Goal: Ask a question: Seek information or help from site administrators or community

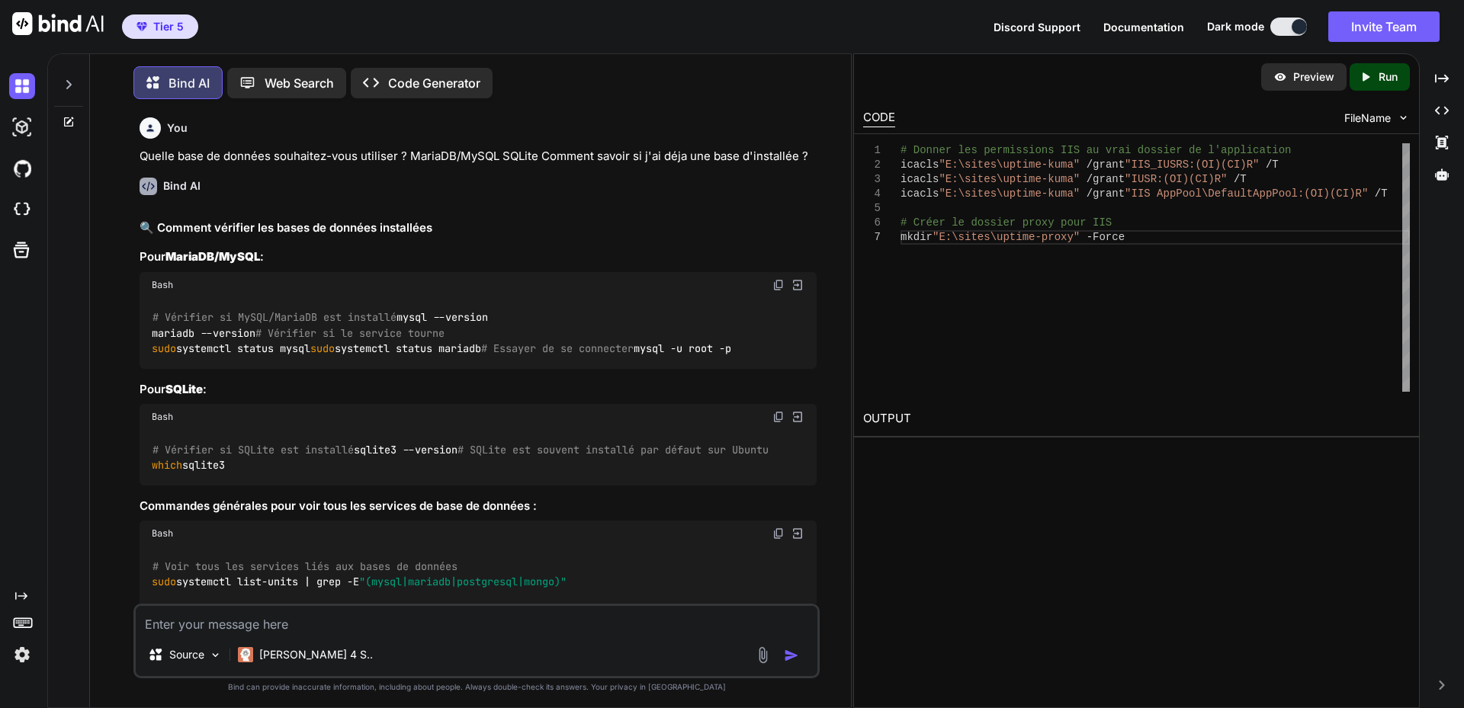
click at [332, 611] on textarea at bounding box center [477, 619] width 682 height 27
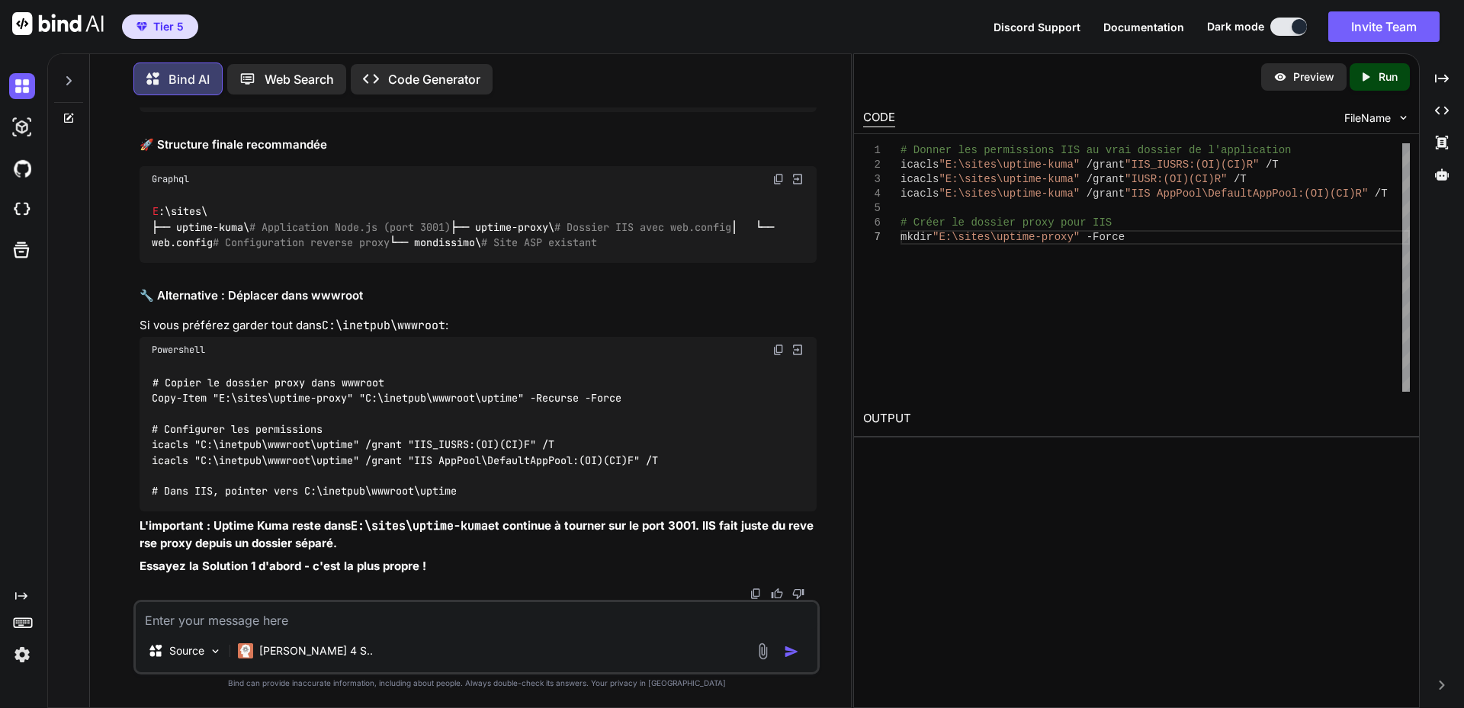
scroll to position [14878, 0]
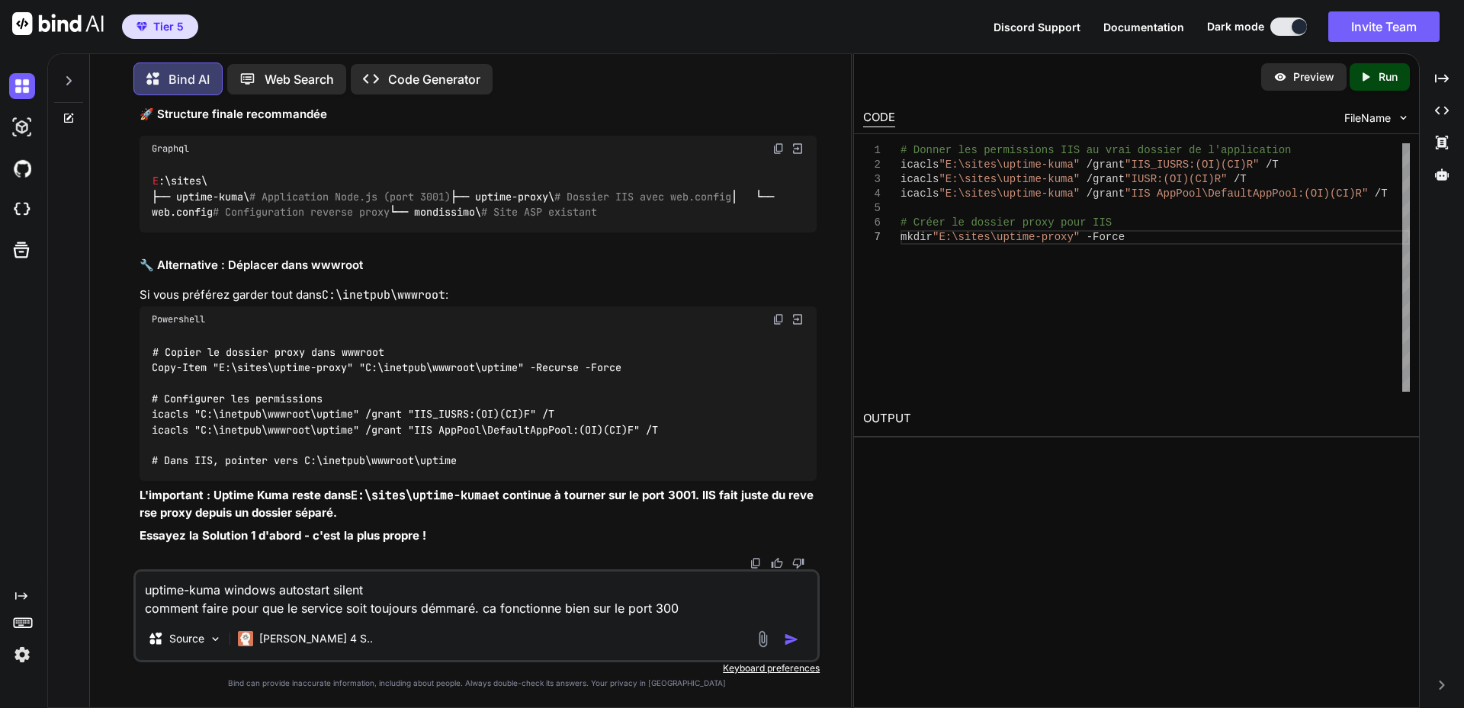
type textarea "uptime-kuma windows autostart silent comment faire pour que le service soit tou…"
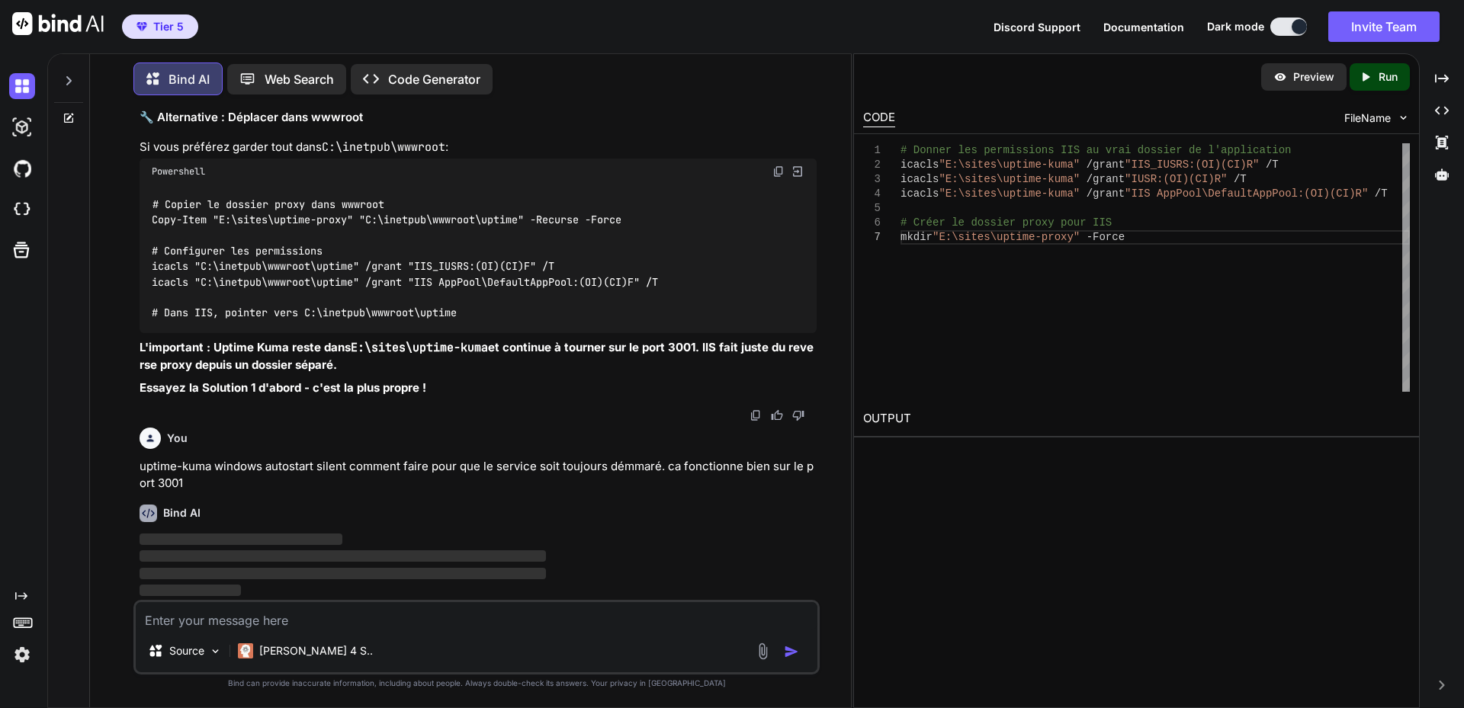
scroll to position [15392, 0]
click at [241, 463] on p "uptime-kuma windows autostart silent comment faire pour que le service soit tou…" at bounding box center [478, 475] width 677 height 34
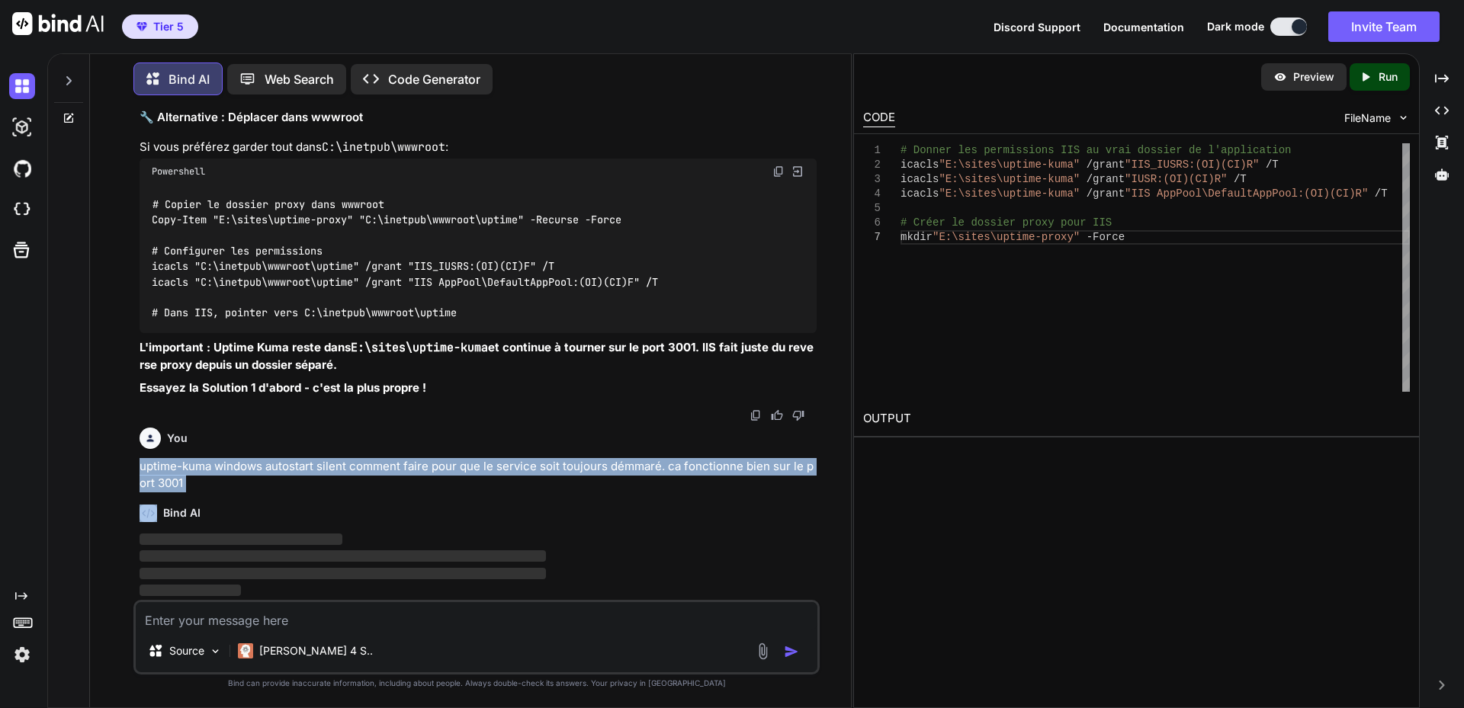
click at [241, 463] on p "uptime-kuma windows autostart silent comment faire pour que le service soit tou…" at bounding box center [478, 475] width 677 height 34
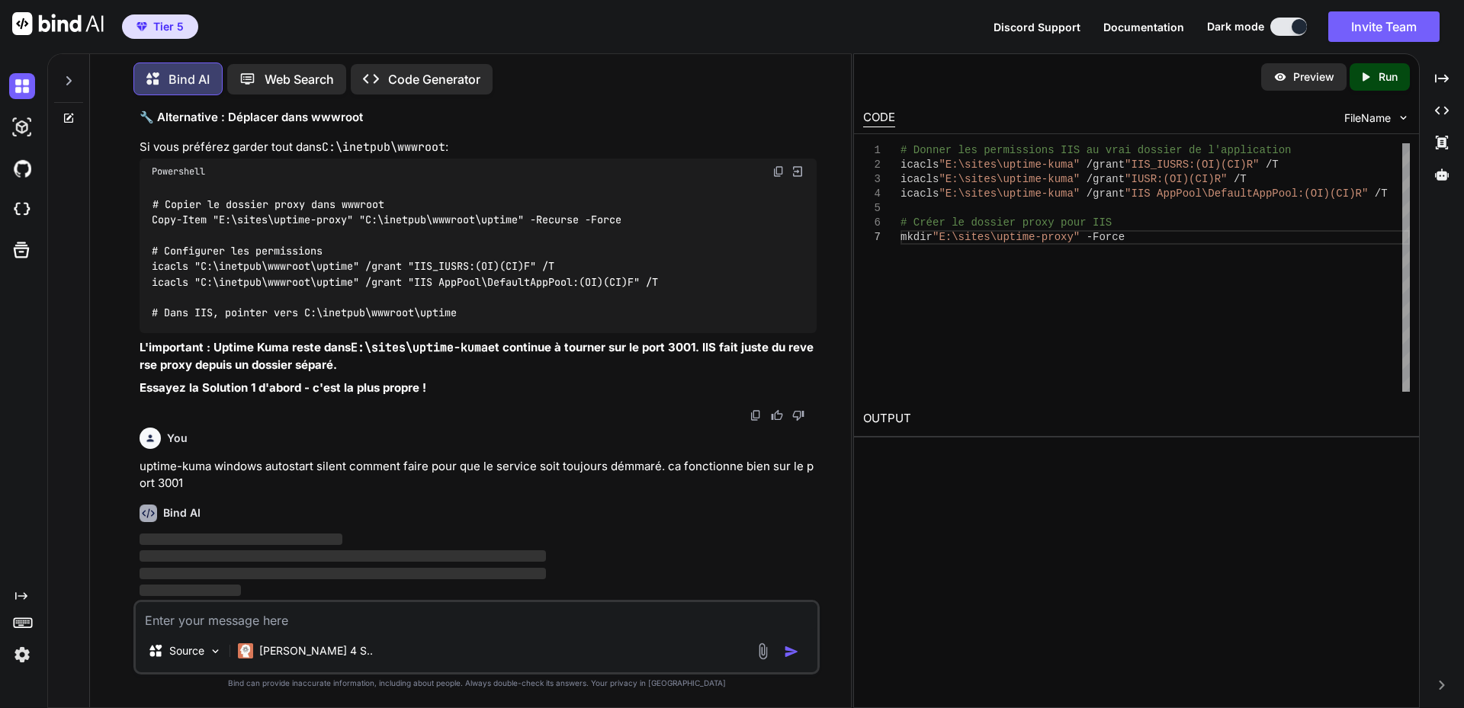
type textarea "comment faire"
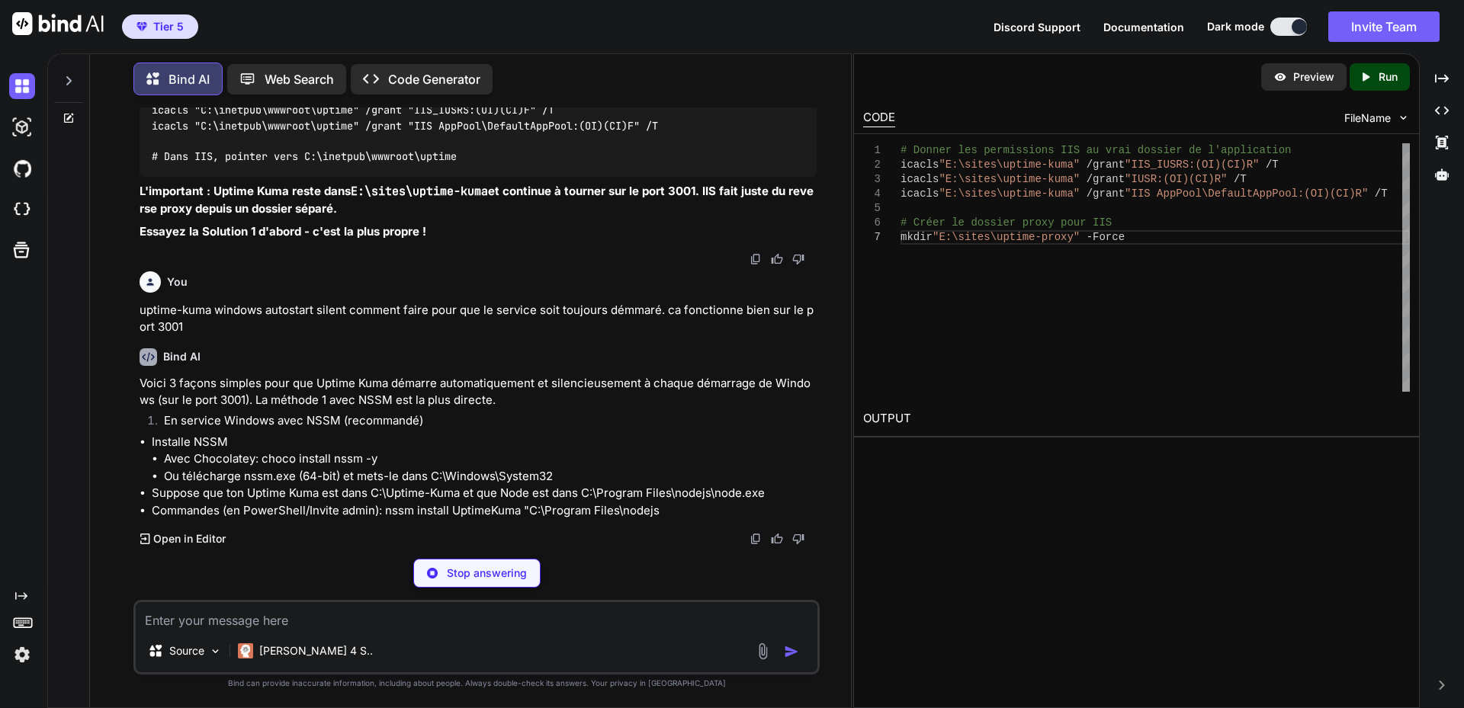
scroll to position [1196, 0]
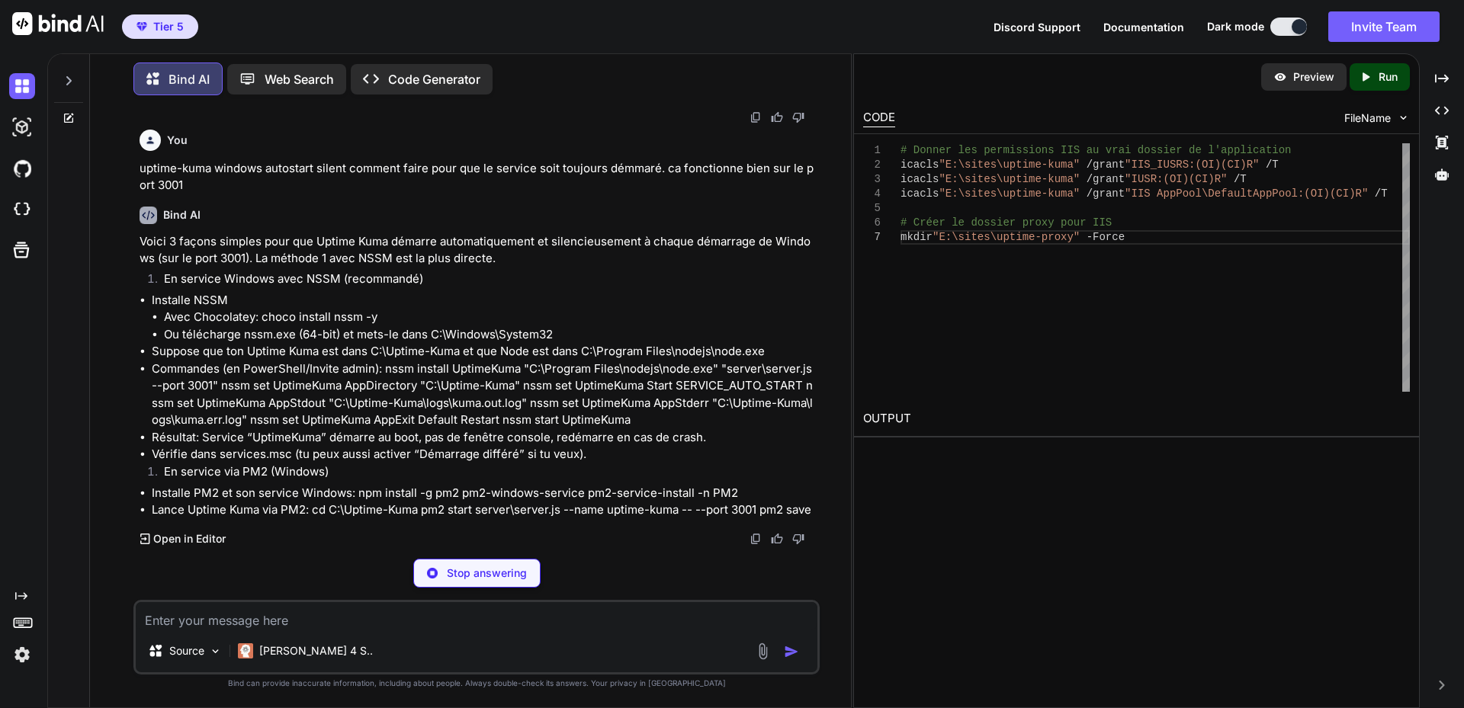
copy code "npm i -g pm2"
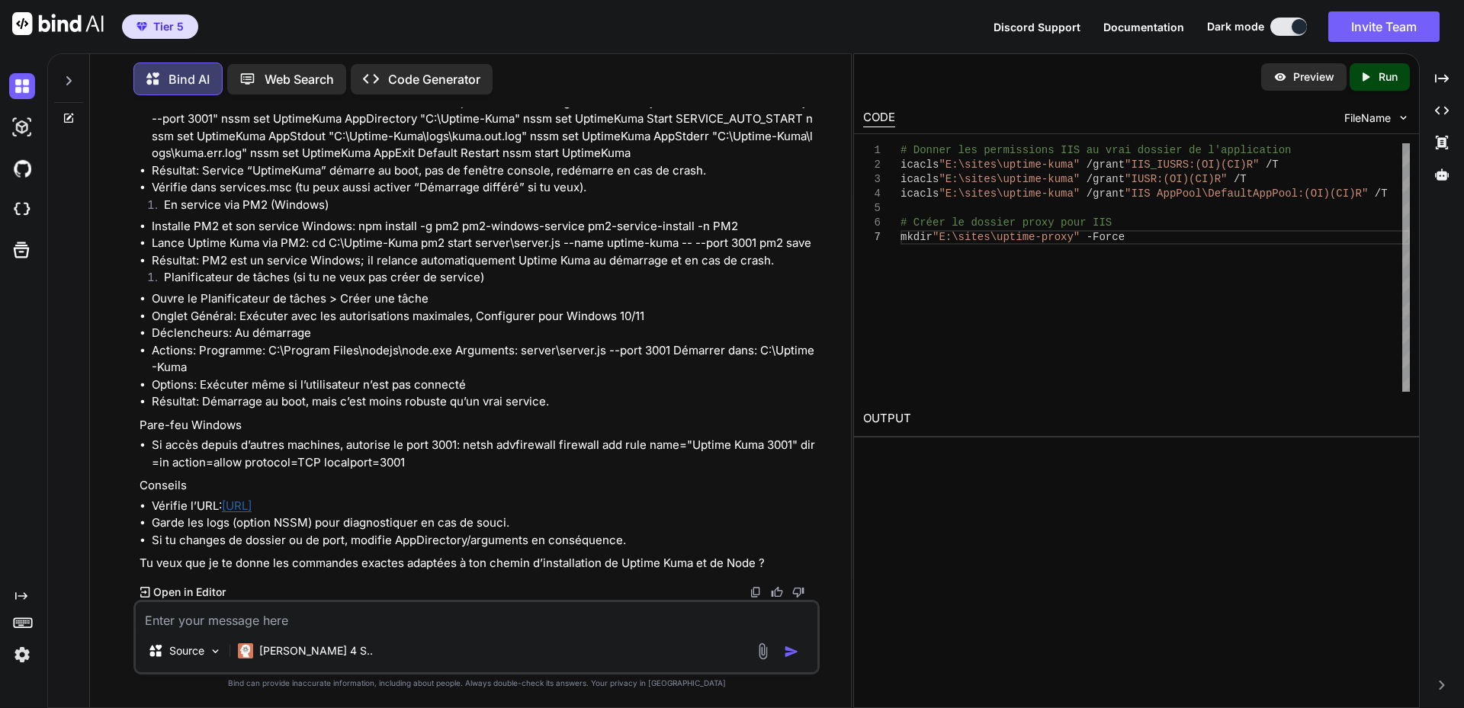
scroll to position [1349, 0]
drag, startPoint x: 423, startPoint y: 279, endPoint x: 923, endPoint y: 278, distance: 500.2
copy code "pm2 start C:\chemin\vers\Uptime - Kuma\server\server.js --name uptime-kuma"
drag, startPoint x: 422, startPoint y: 342, endPoint x: 496, endPoint y: 341, distance: 74.0
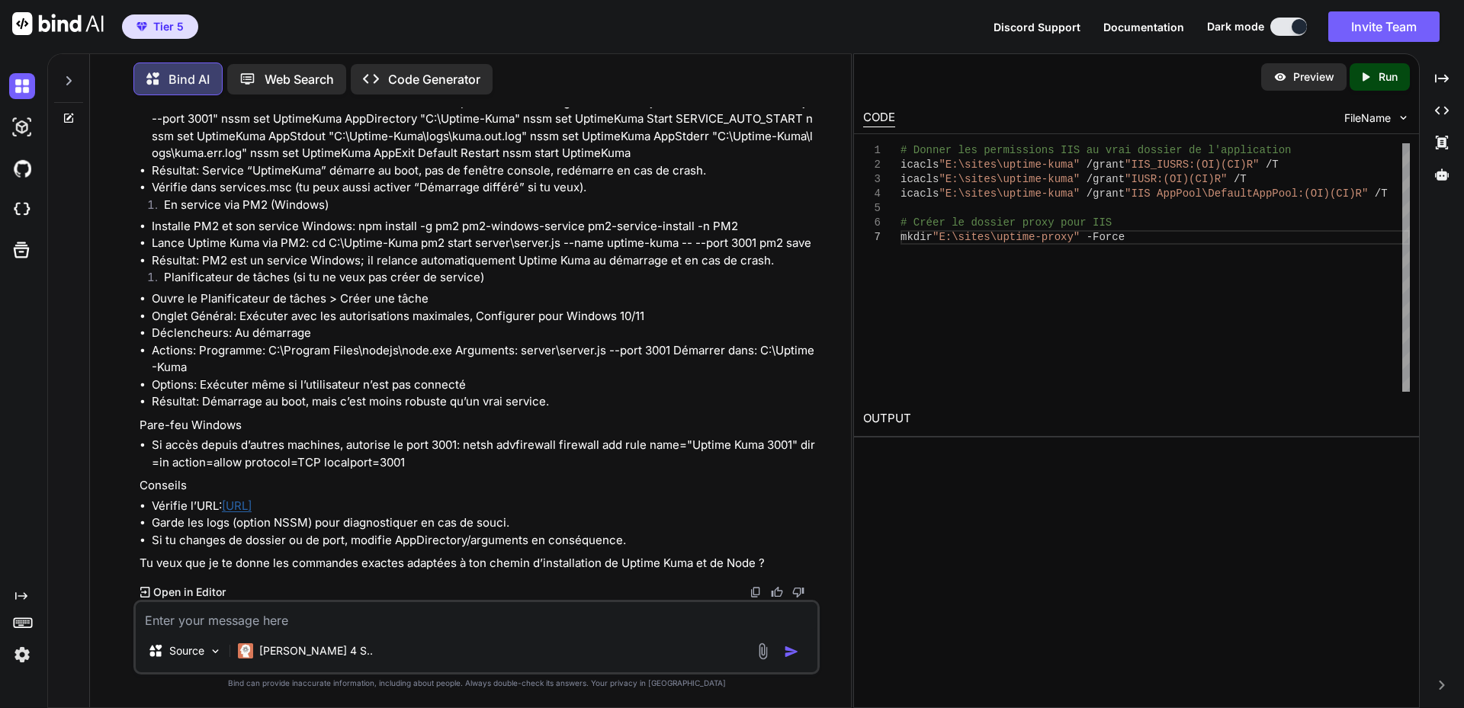
copy code "pm2 save"
drag, startPoint x: 435, startPoint y: 419, endPoint x: 655, endPoint y: 451, distance: 221.9
copy code "npm i -g pm2-windows-startup pm2-startup install pm2 save"
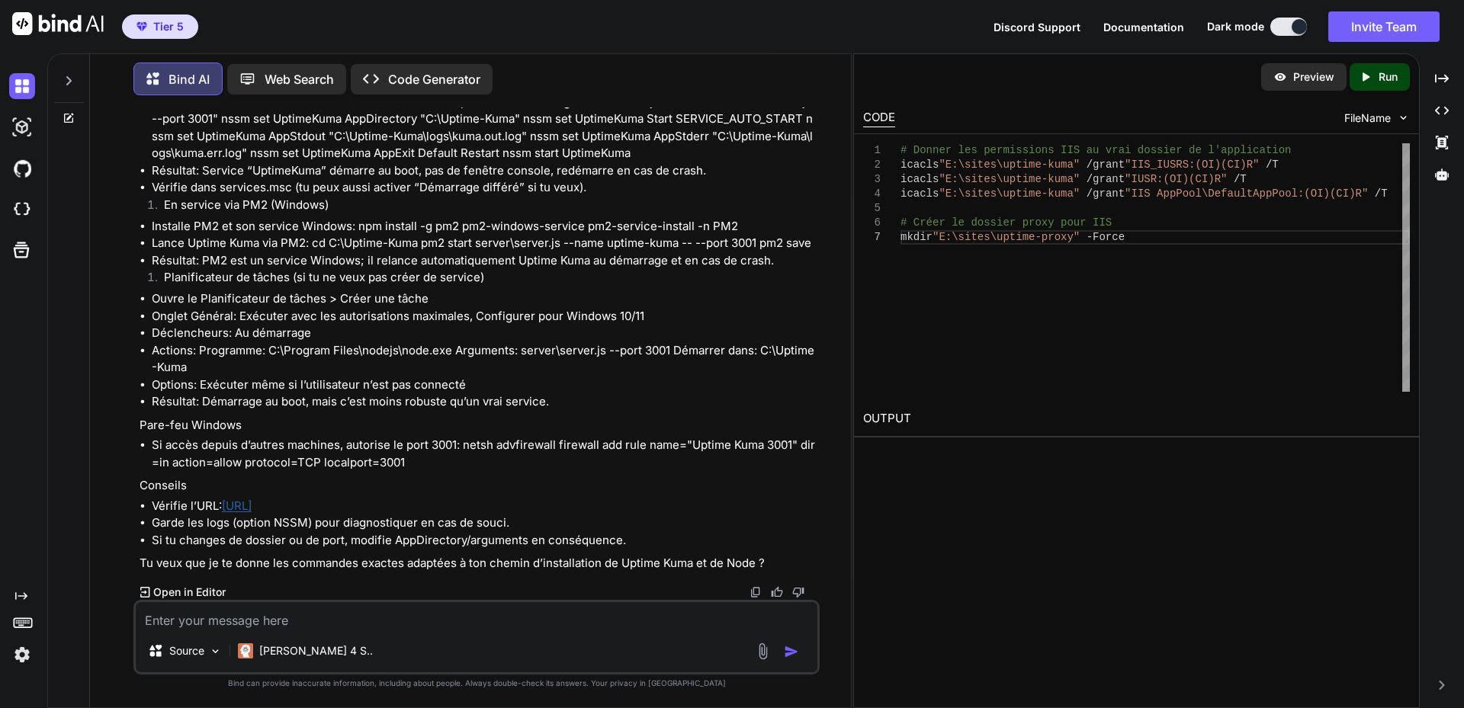
scroll to position [1501, 0]
click at [303, 611] on textarea at bounding box center [477, 615] width 682 height 27
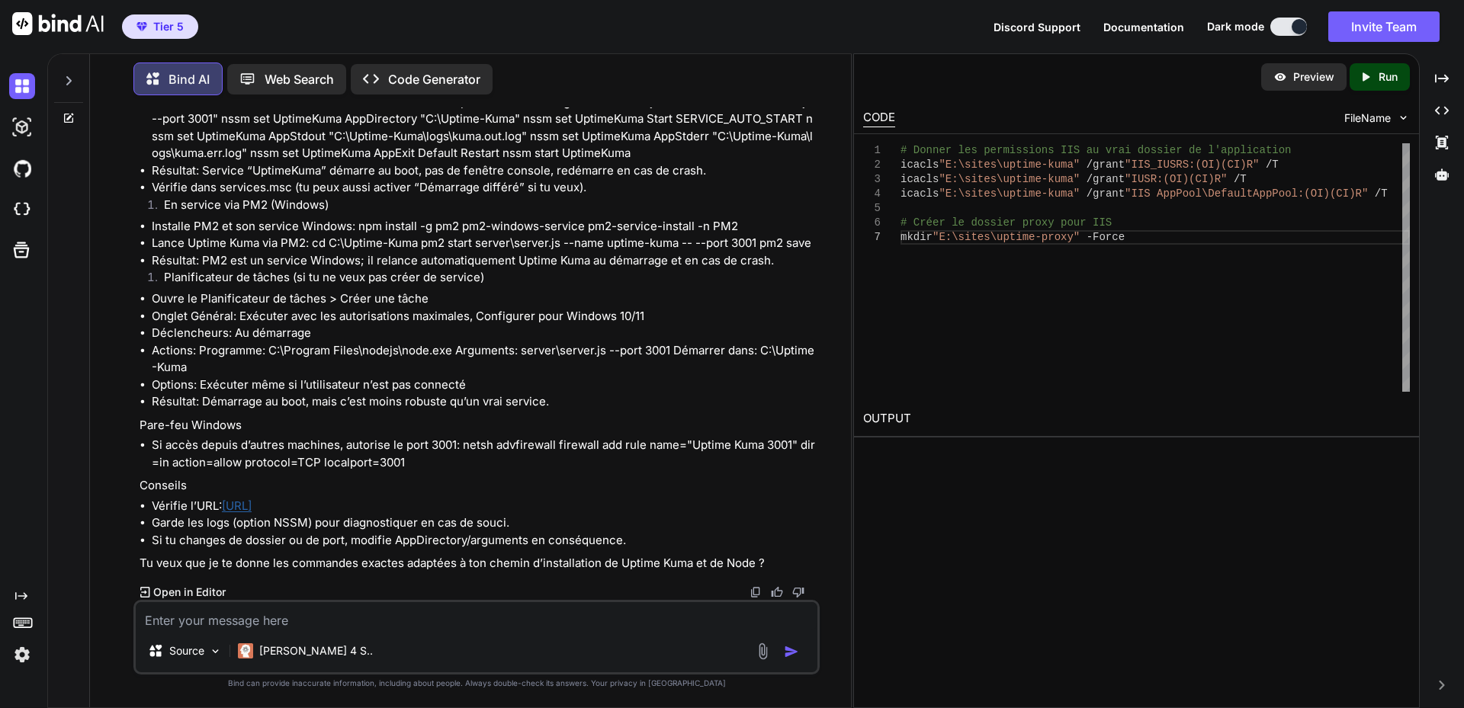
paste textarea "npm i -g pm2 added 133 packages in 20s 13 packages are looking for funding run …"
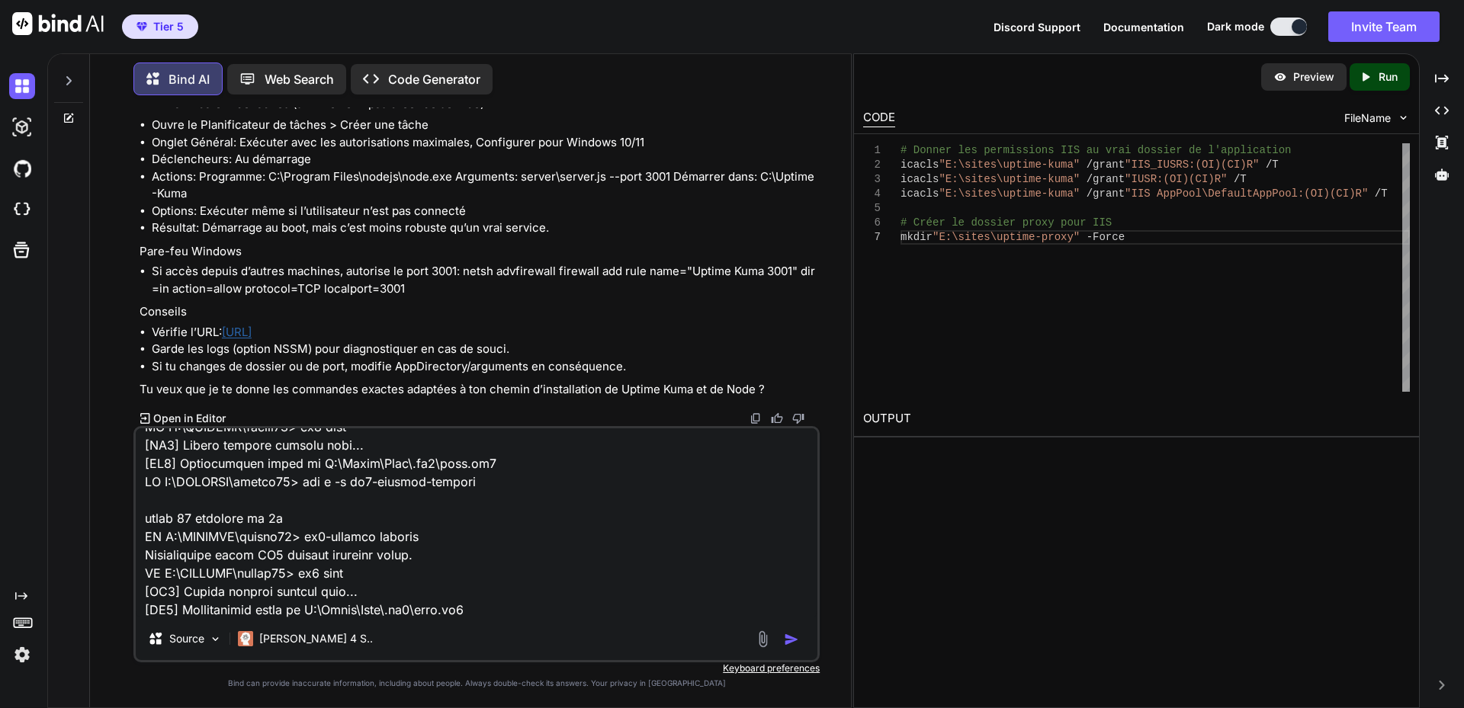
scroll to position [1099, 0]
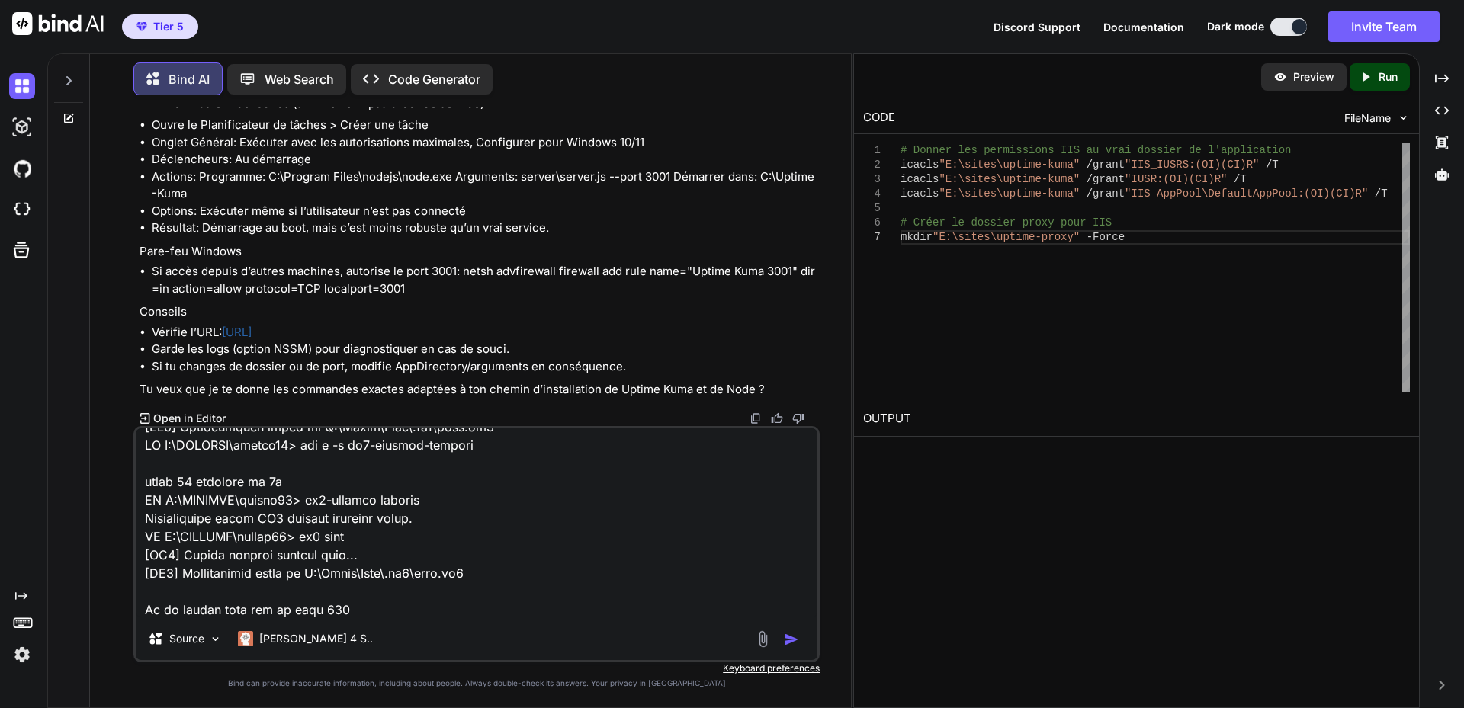
type textarea "npm i -g pm2 added 133 packages in 20s 13 packages are looking for funding run …"
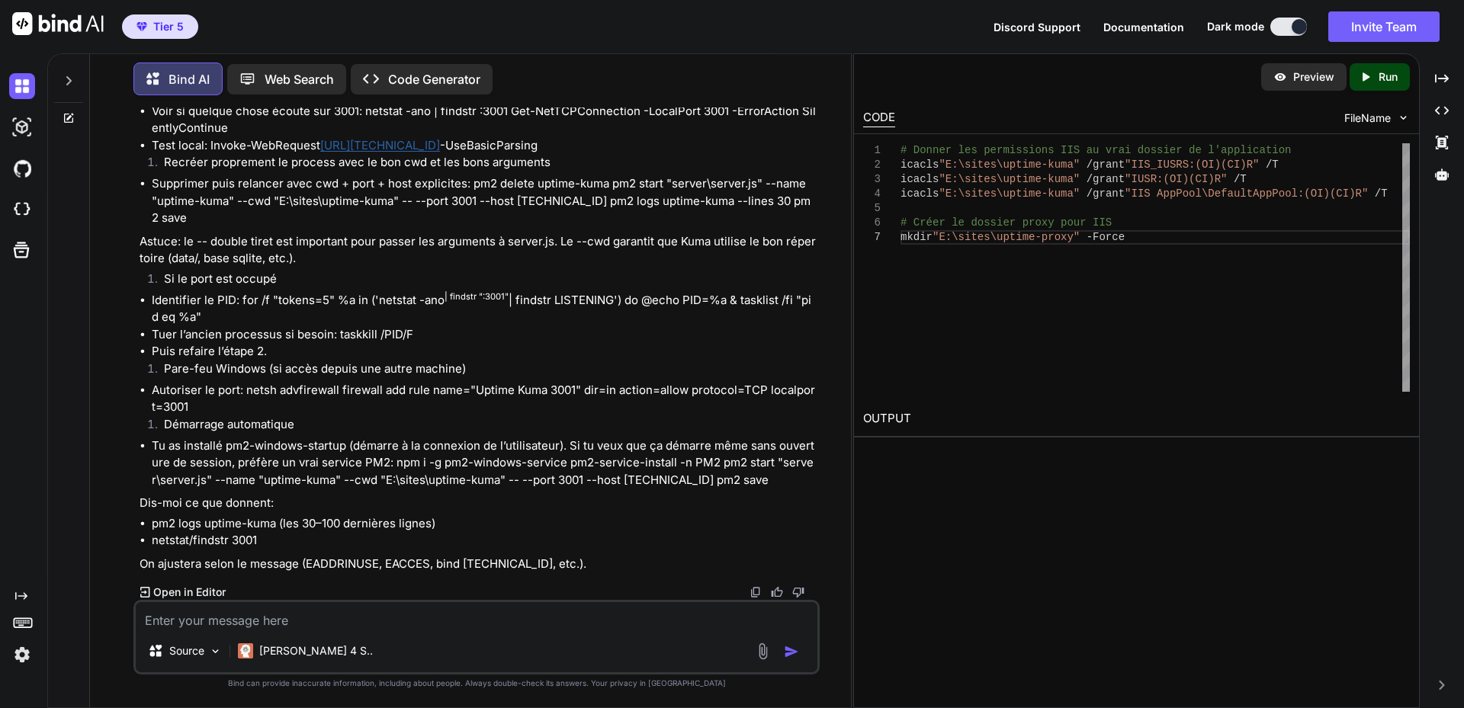
scroll to position [16638, 0]
drag, startPoint x: 261, startPoint y: 384, endPoint x: 489, endPoint y: 385, distance: 228.7
click at [489, 103] on li "Logs Uptime Kuma: pm2 logs uptime-kuma --lines 100" at bounding box center [484, 94] width 665 height 18
copy li "pm2 logs uptime-kuma --lines 100"
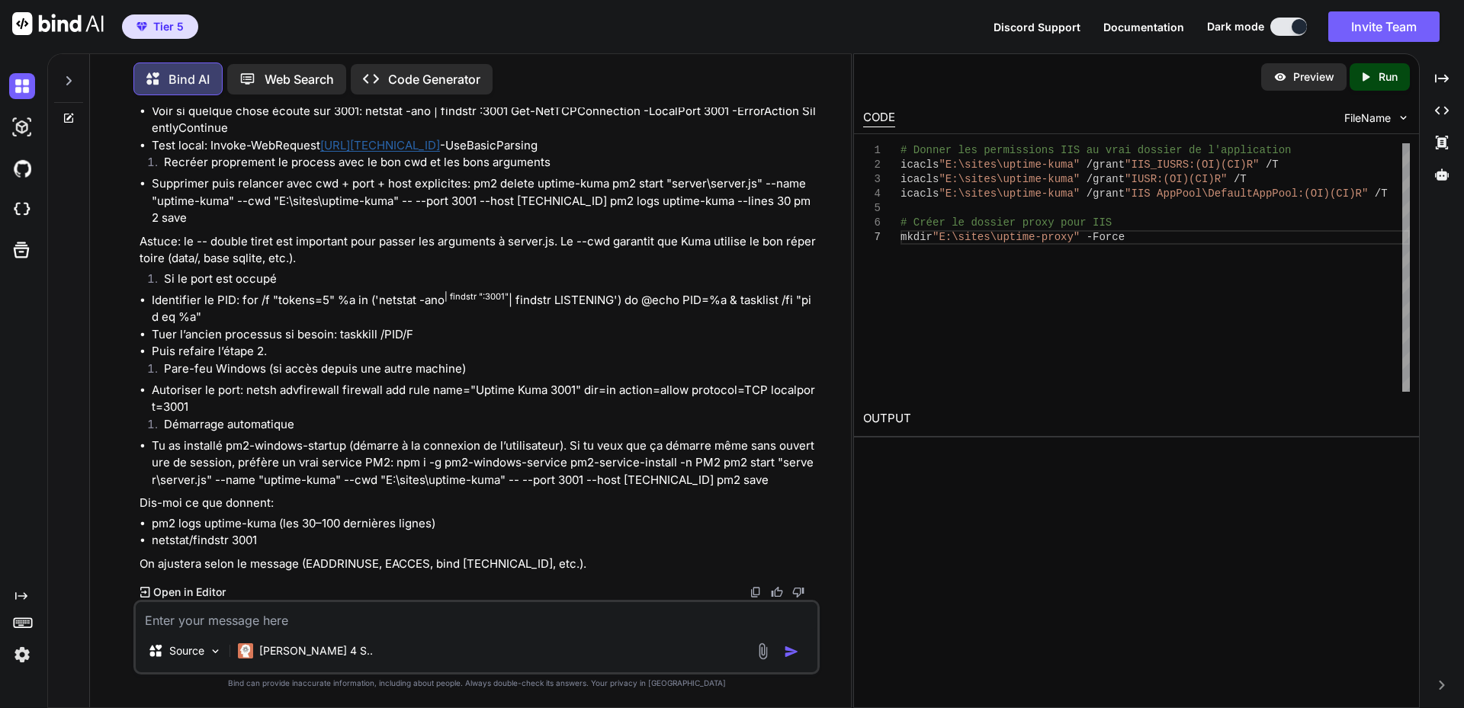
click at [332, 137] on li "Voir si quelque chose écoute sur 3001: netstat -ano | findstr :3001 Get-NetTCPC…" at bounding box center [484, 120] width 665 height 34
drag, startPoint x: 151, startPoint y: 522, endPoint x: 274, endPoint y: 516, distance: 123.6
click at [274, 516] on li "pm2 logs uptime-kuma (les 30–100 dernières lignes)" at bounding box center [484, 524] width 665 height 18
copy li "pm2 logs uptime-kuma"
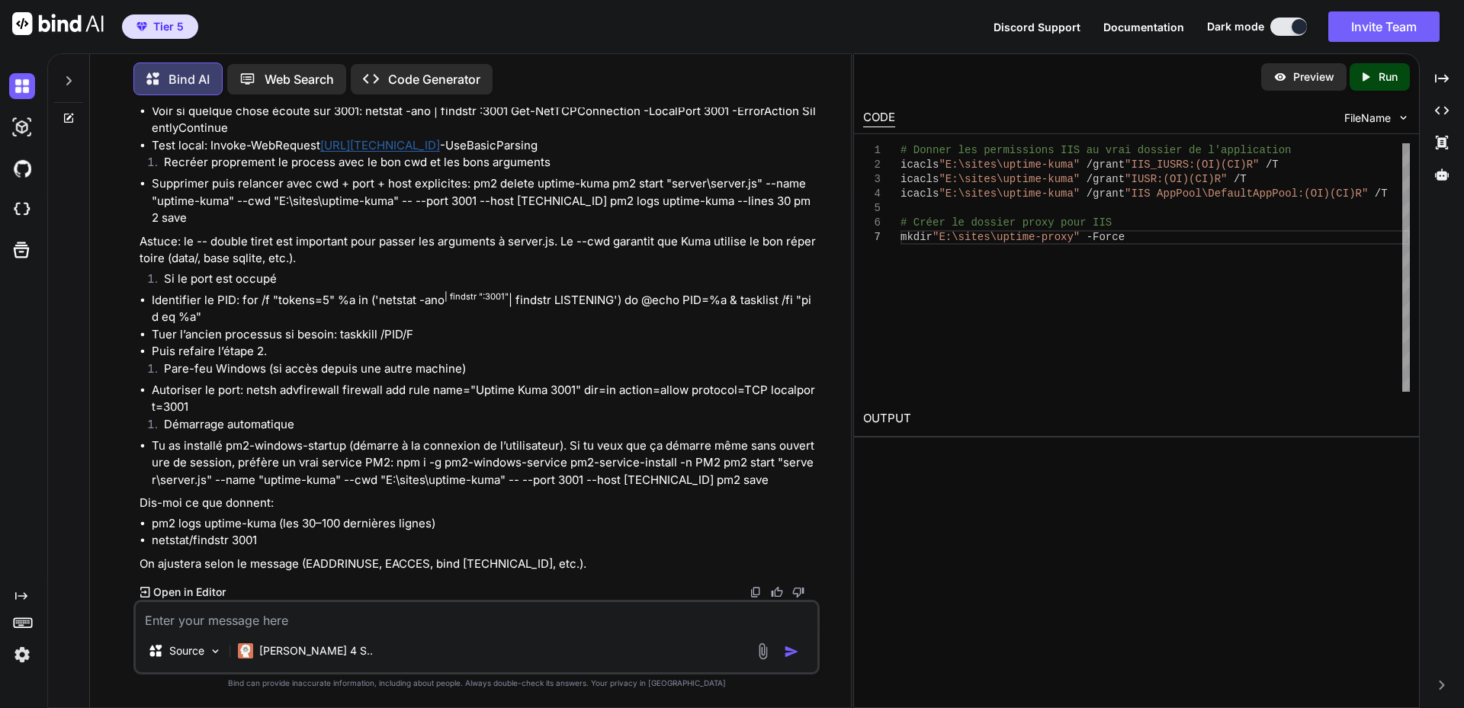
click at [284, 616] on textarea at bounding box center [477, 615] width 682 height 27
type textarea "J"
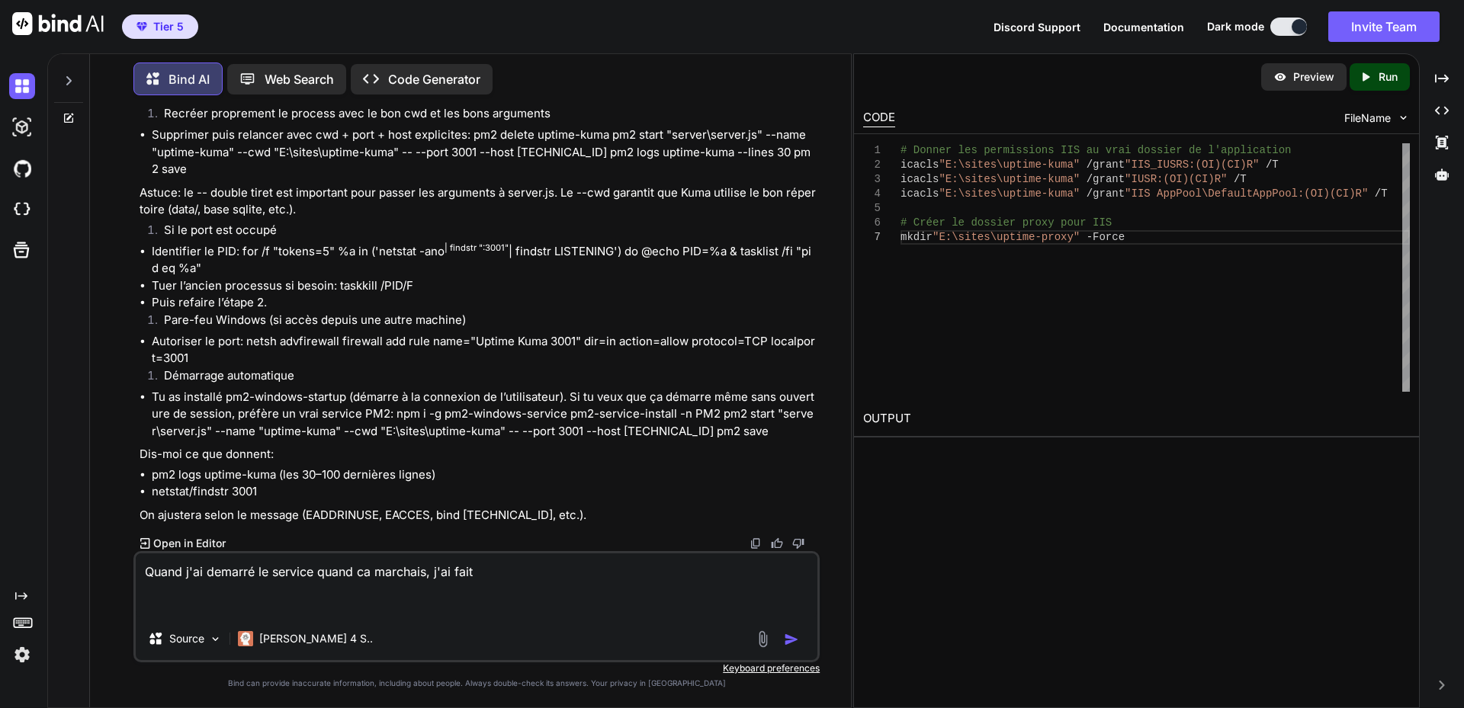
paste textarea "pm2 logs uptime-kuma [TAILING] Tailing last 15 lines for [uptime-kuma] process …"
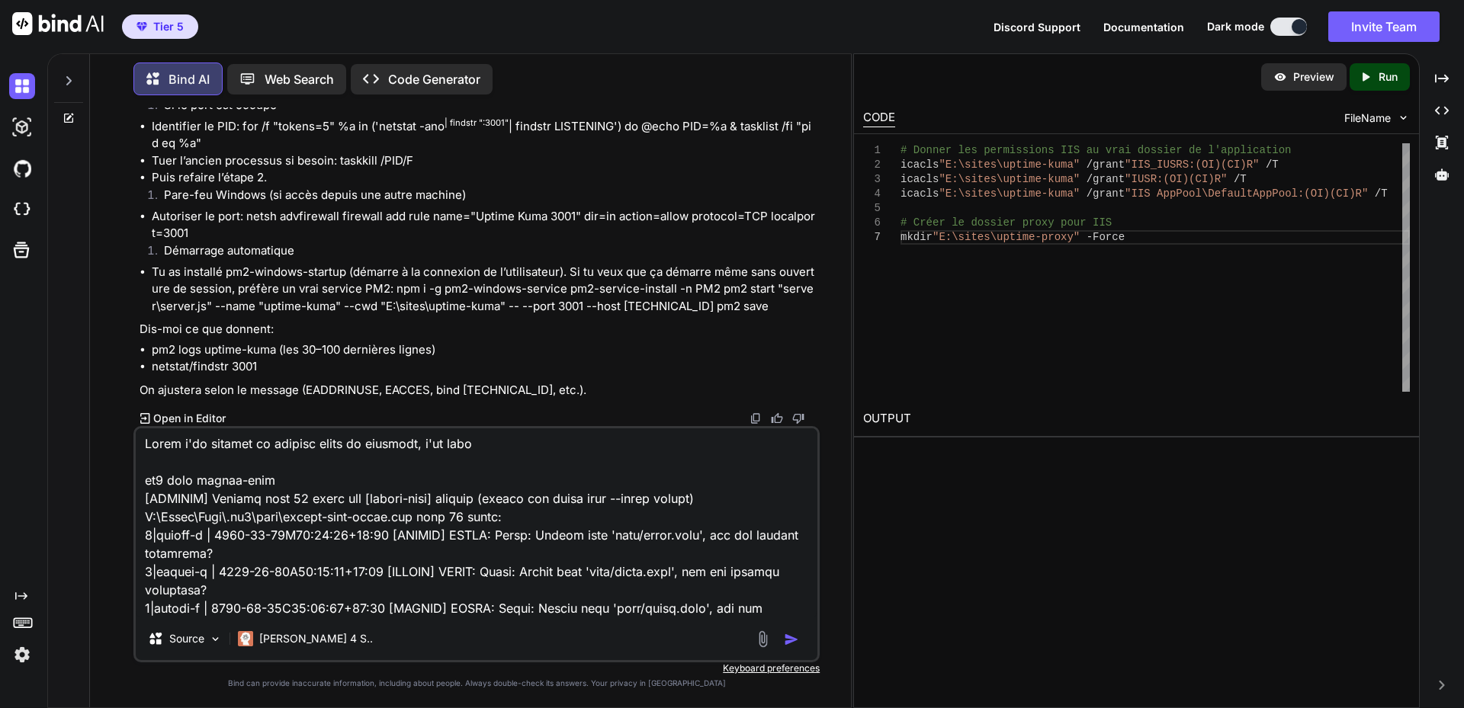
scroll to position [0, 0]
click at [510, 447] on textarea at bounding box center [477, 523] width 682 height 189
paste textarea "npm start"
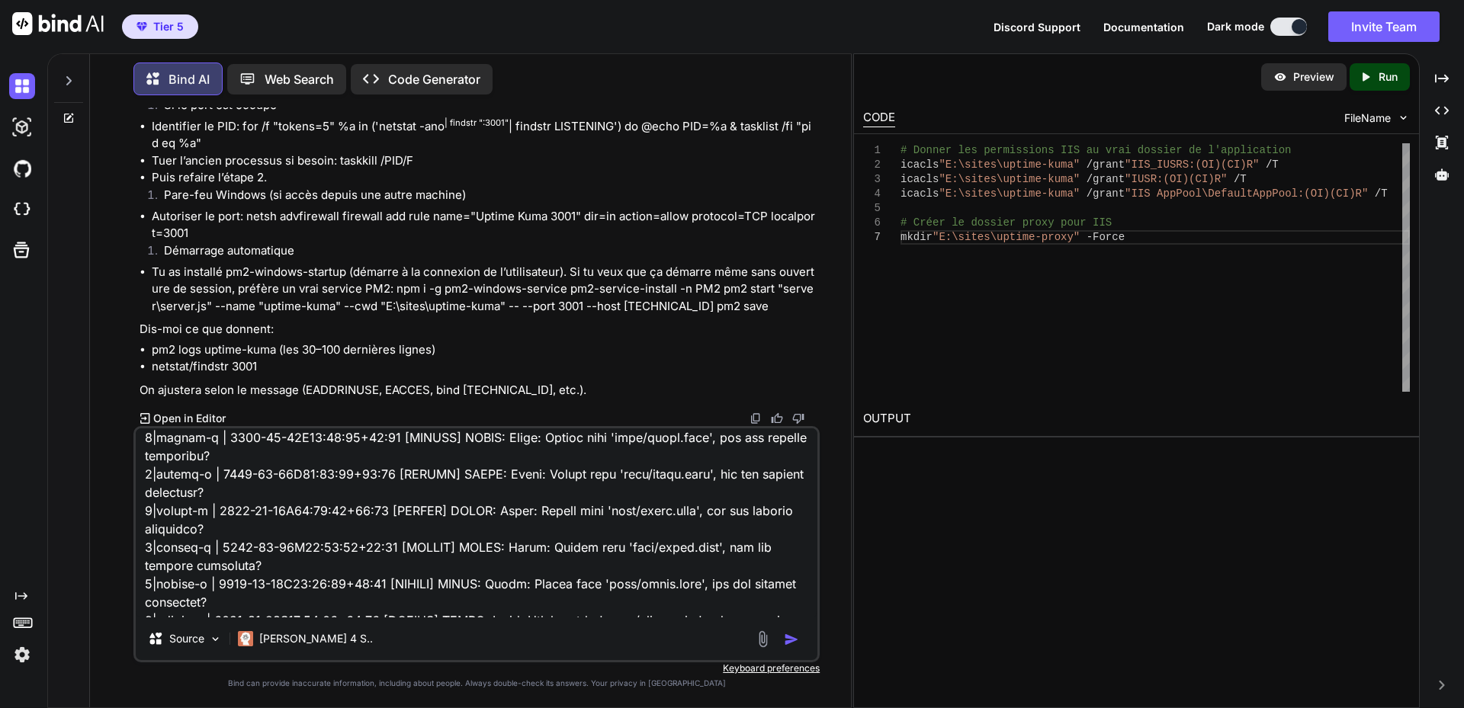
scroll to position [17088, 0]
drag, startPoint x: 153, startPoint y: 368, endPoint x: 281, endPoint y: 359, distance: 127.7
click at [281, 359] on li "netstat/findstr 3001" at bounding box center [484, 367] width 665 height 18
copy li "netstat/findstr 3001"
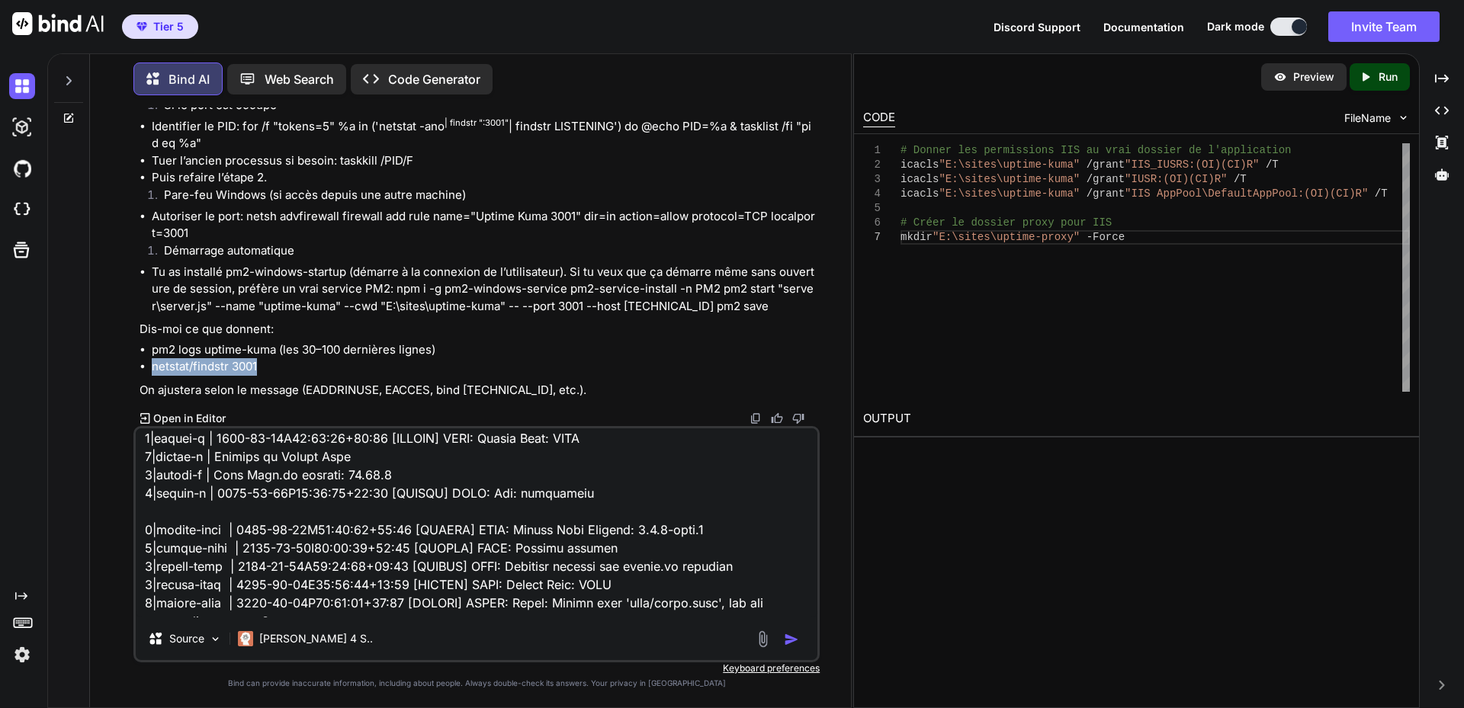
scroll to position [973, 0]
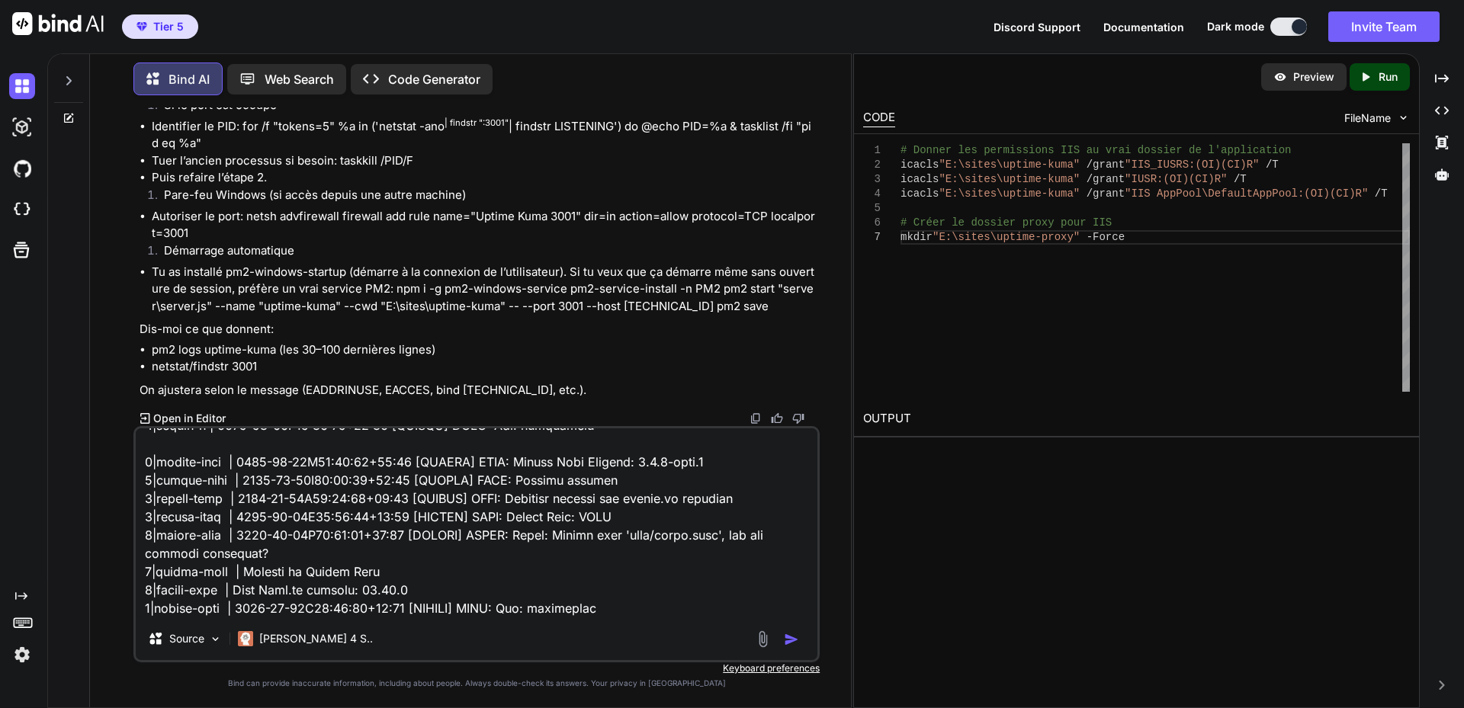
drag, startPoint x: 614, startPoint y: 613, endPoint x: 643, endPoint y: 611, distance: 29.0
click at [614, 612] on textarea at bounding box center [477, 523] width 682 height 189
paste textarea "netstat/findstr 3001 netstat/findstr : The term 'netstat/findstr' is not recogn…"
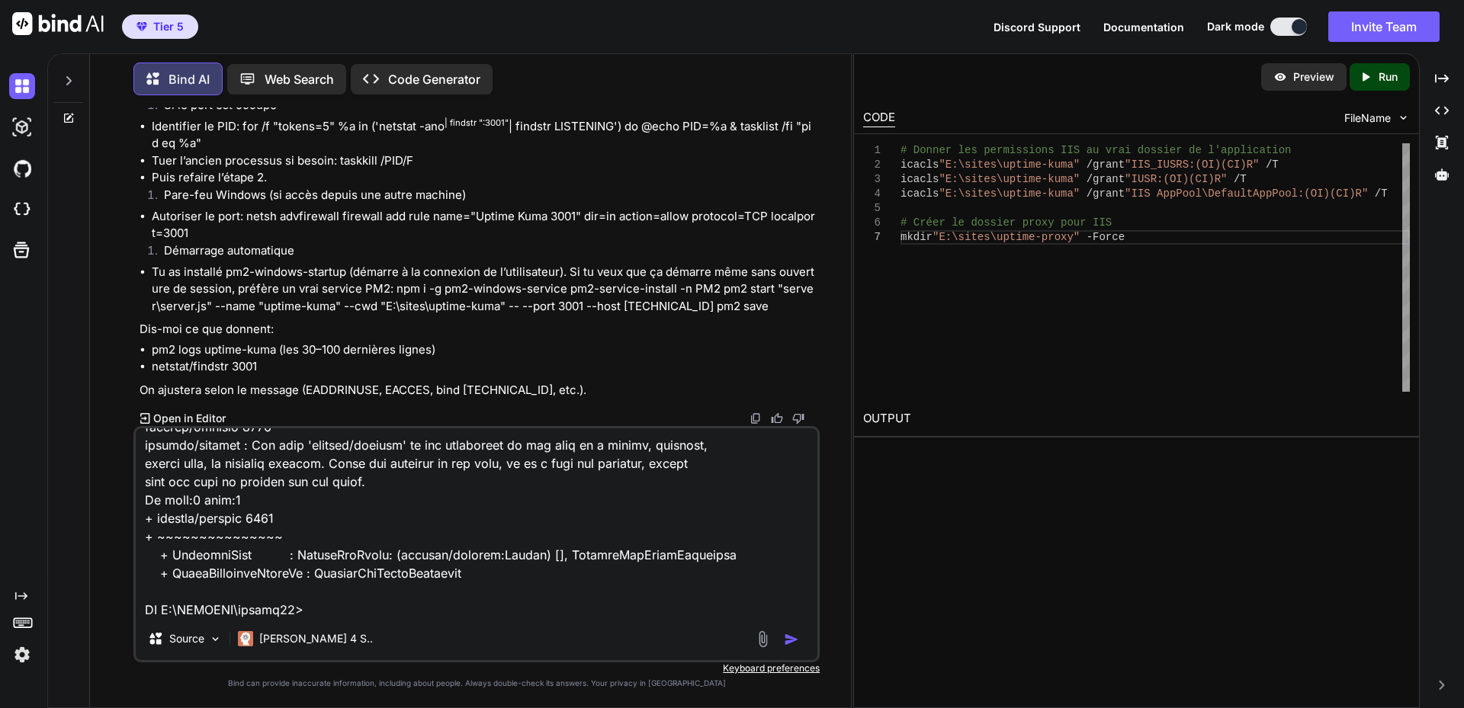
scroll to position [1228, 0]
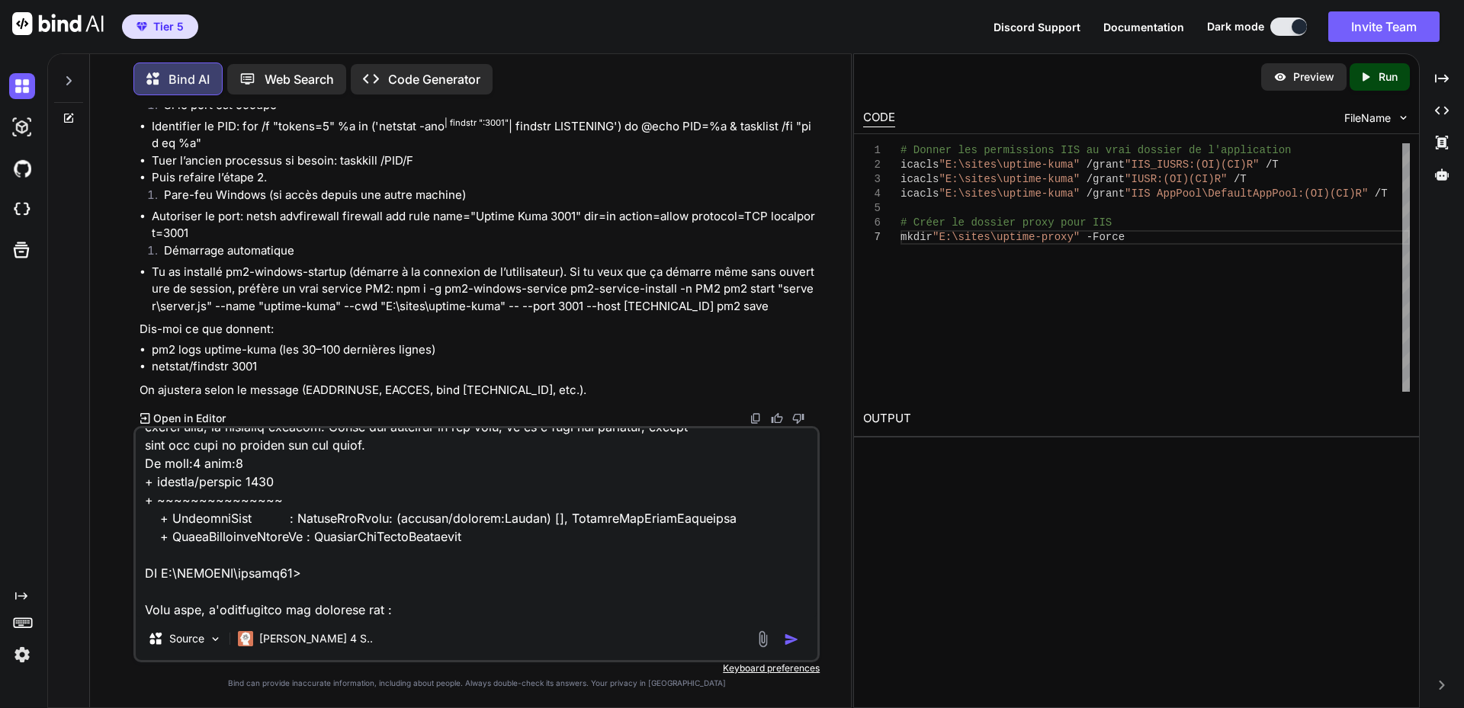
paste textarea "E:\sites\uptime-kuma"
type textarea "Lorem i'do sitamet co adipisc elits do eiusmodt, i'ut labo etd magna al1 enim a…"
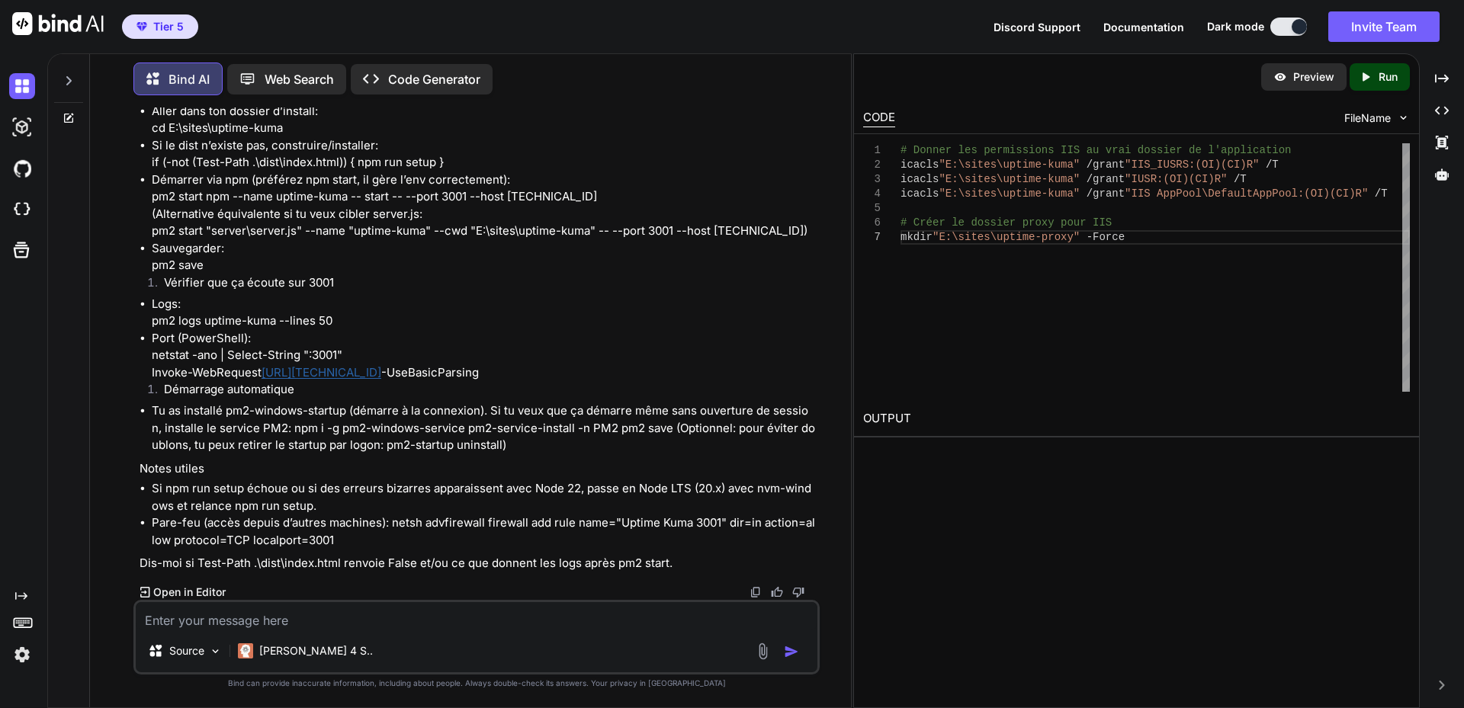
scroll to position [17981, 0]
click at [190, 103] on p "Stopper l’ancien: pm2 delete uptime-kuma" at bounding box center [484, 86] width 665 height 34
copy ul "pm2 delete uptime-kuma"
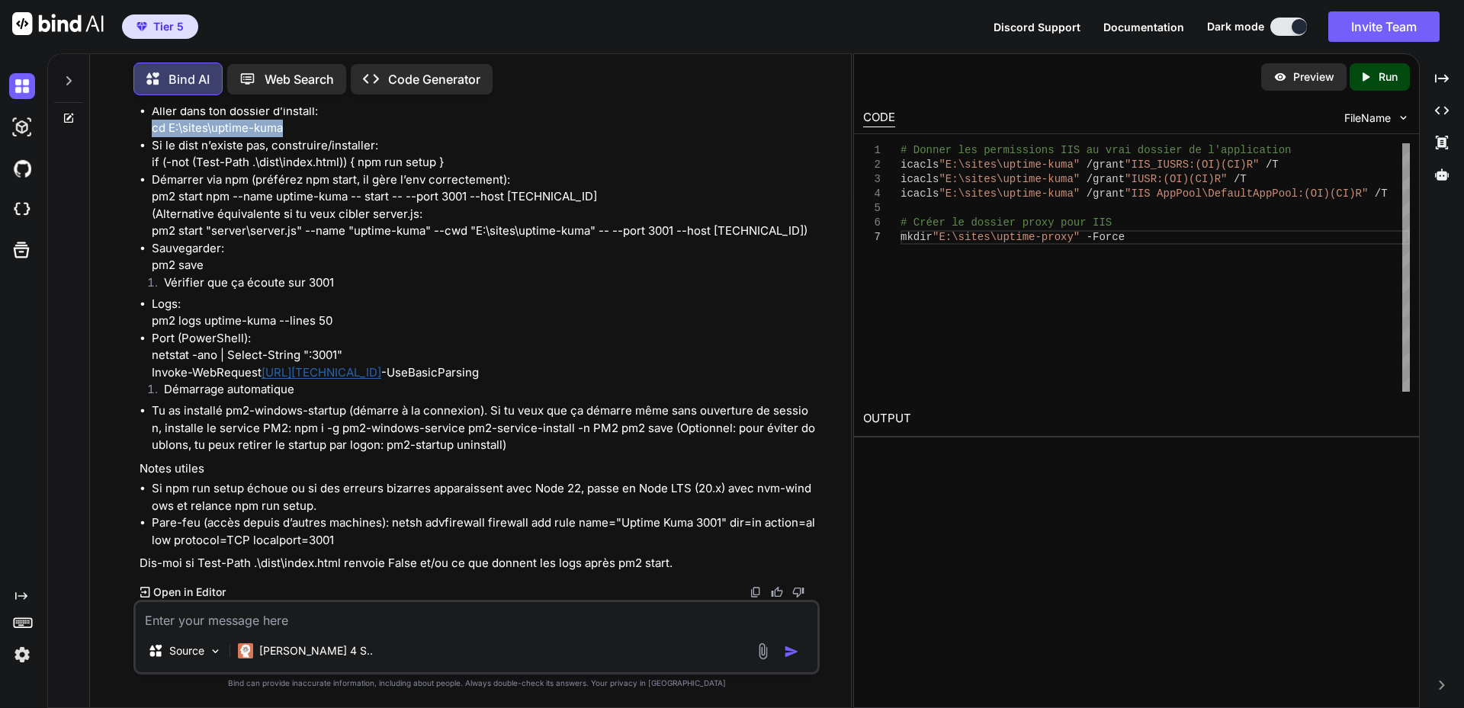
drag, startPoint x: 152, startPoint y: 406, endPoint x: 301, endPoint y: 402, distance: 148.7
click at [301, 137] on p "Aller dans ton dossier d’install: cd E:\sites\uptime-kuma" at bounding box center [484, 120] width 665 height 34
copy p "cd E:\sites\uptime-kuma"
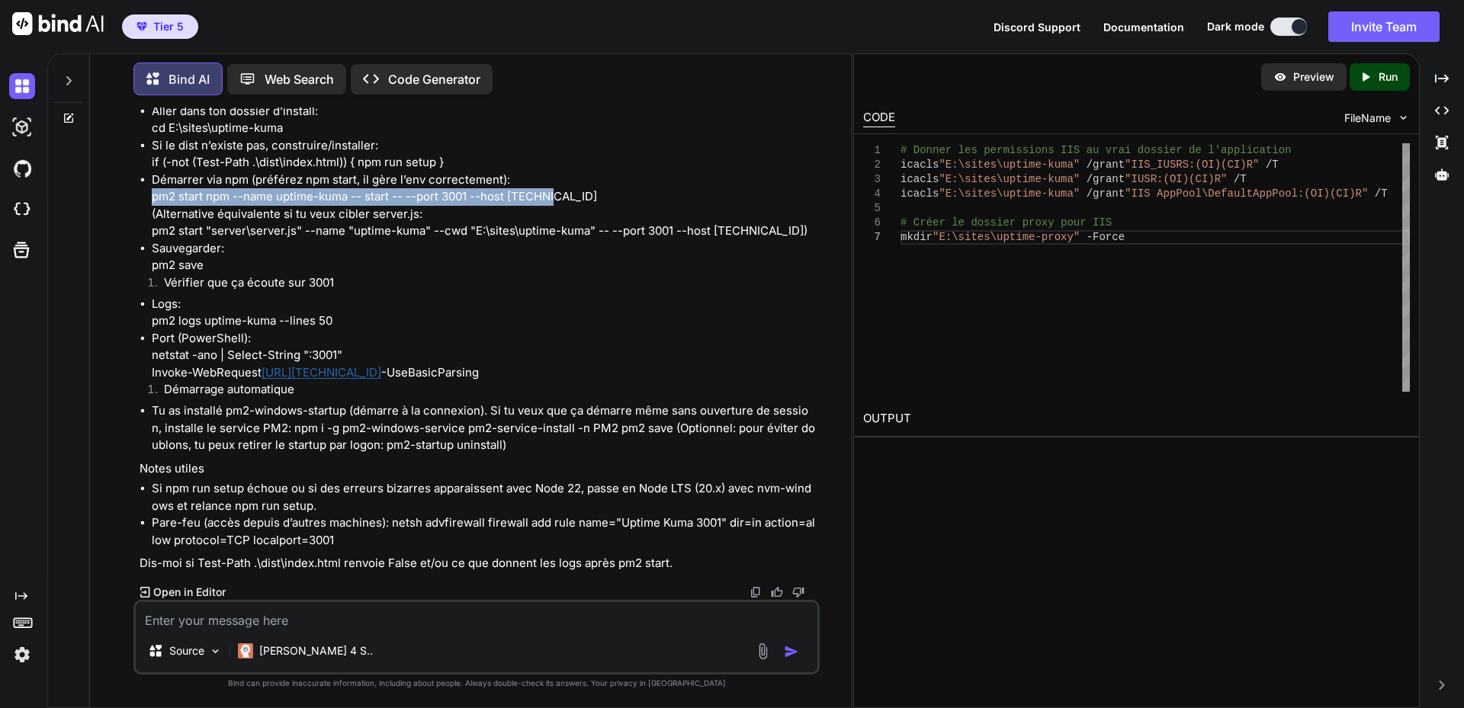
drag, startPoint x: 152, startPoint y: 474, endPoint x: 576, endPoint y: 474, distance: 423.2
click at [576, 206] on p "Démarrer via npm (préférez npm start, il gère l’env correctement): pm2 start np…" at bounding box center [484, 189] width 665 height 34
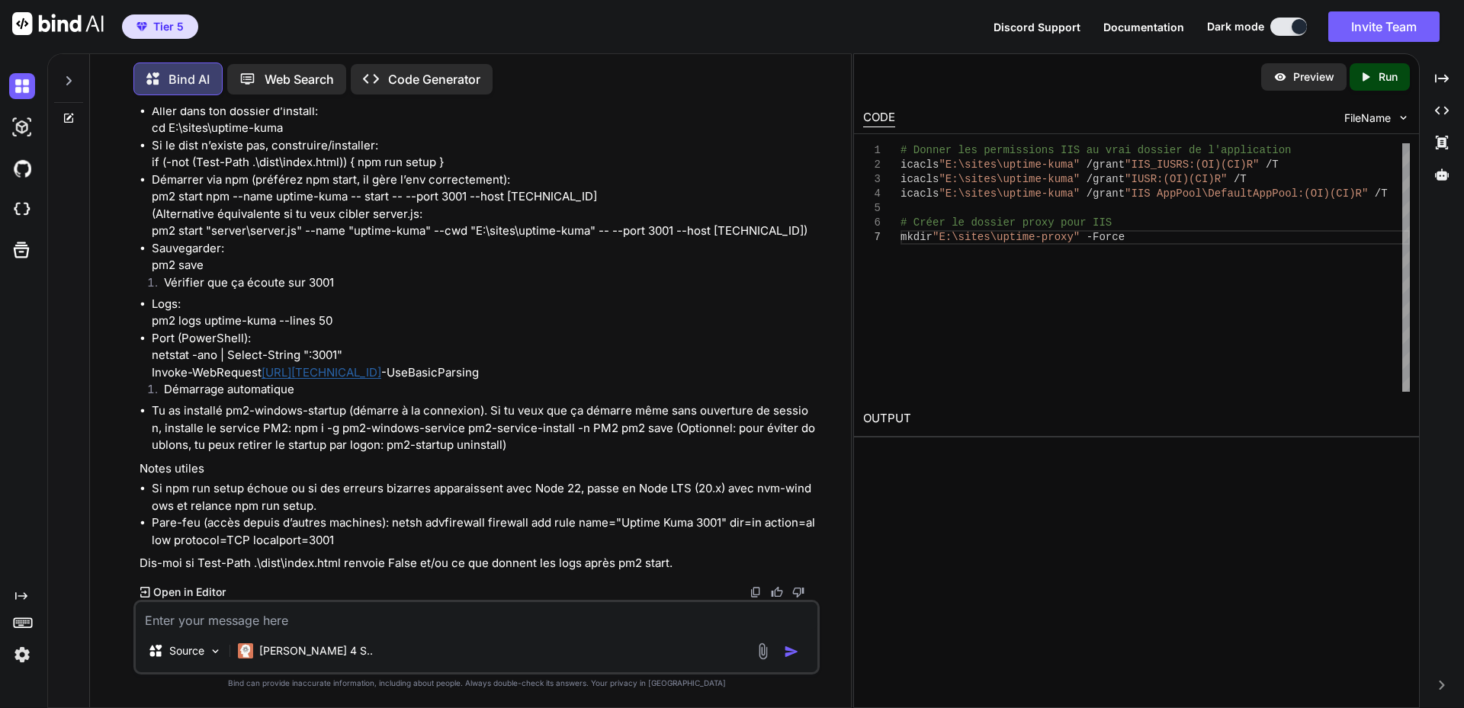
click at [274, 619] on textarea at bounding box center [477, 615] width 682 height 27
click at [258, 609] on textarea at bounding box center [477, 615] width 682 height 27
paste textarea "+ ~~~~~~~~~~~~~~~ + LoremipsUmdo : SitameTcoNsect: (adipisc/elitsed:Doeius) [],…"
type textarea "+ ~~~~~~~~~~~~~~~ + LoremipsUmdo : SitameTcoNsect: (adipisc/elitsed:Doeius) [],…"
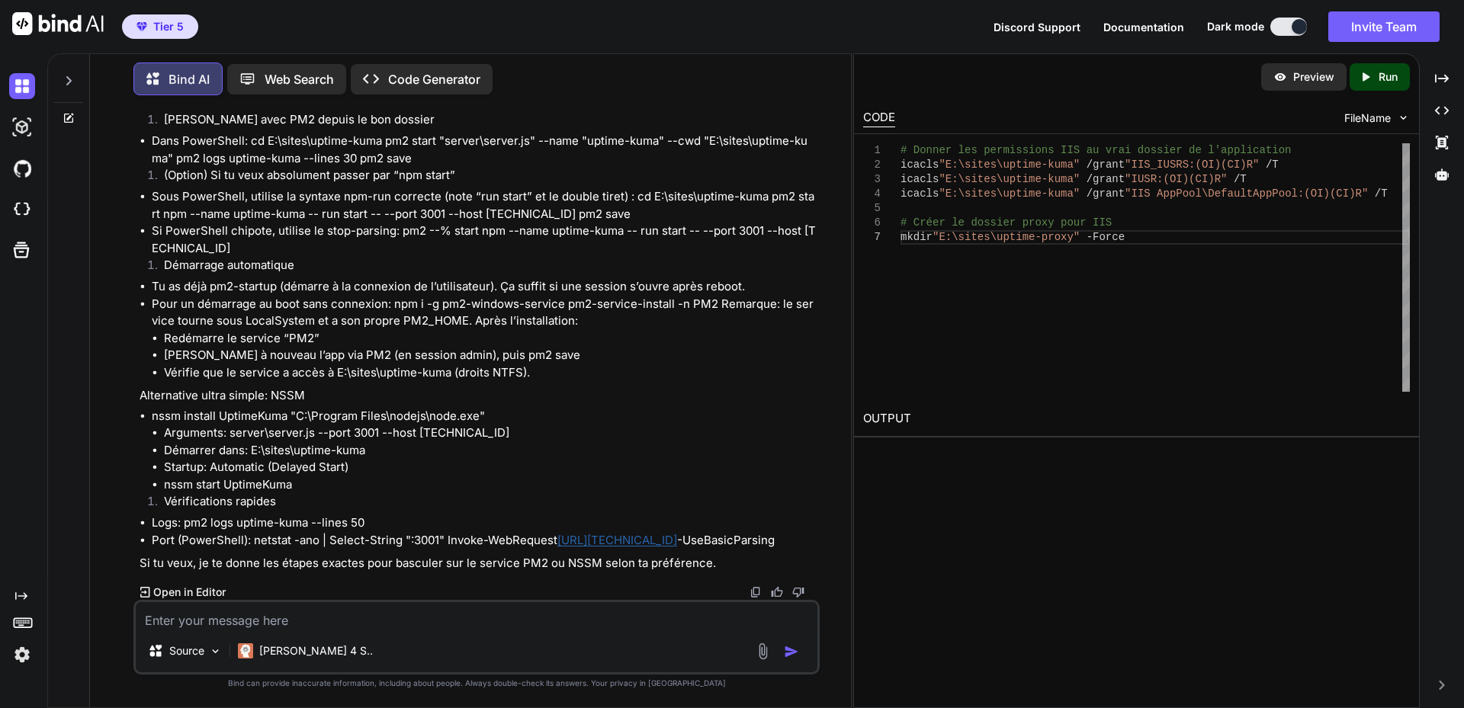
scroll to position [19185, 0]
click at [349, 615] on textarea at bounding box center [477, 615] width 682 height 27
type textarea "Donne moi la procédure exact pour le plus efficace et plus simple car ca commen…"
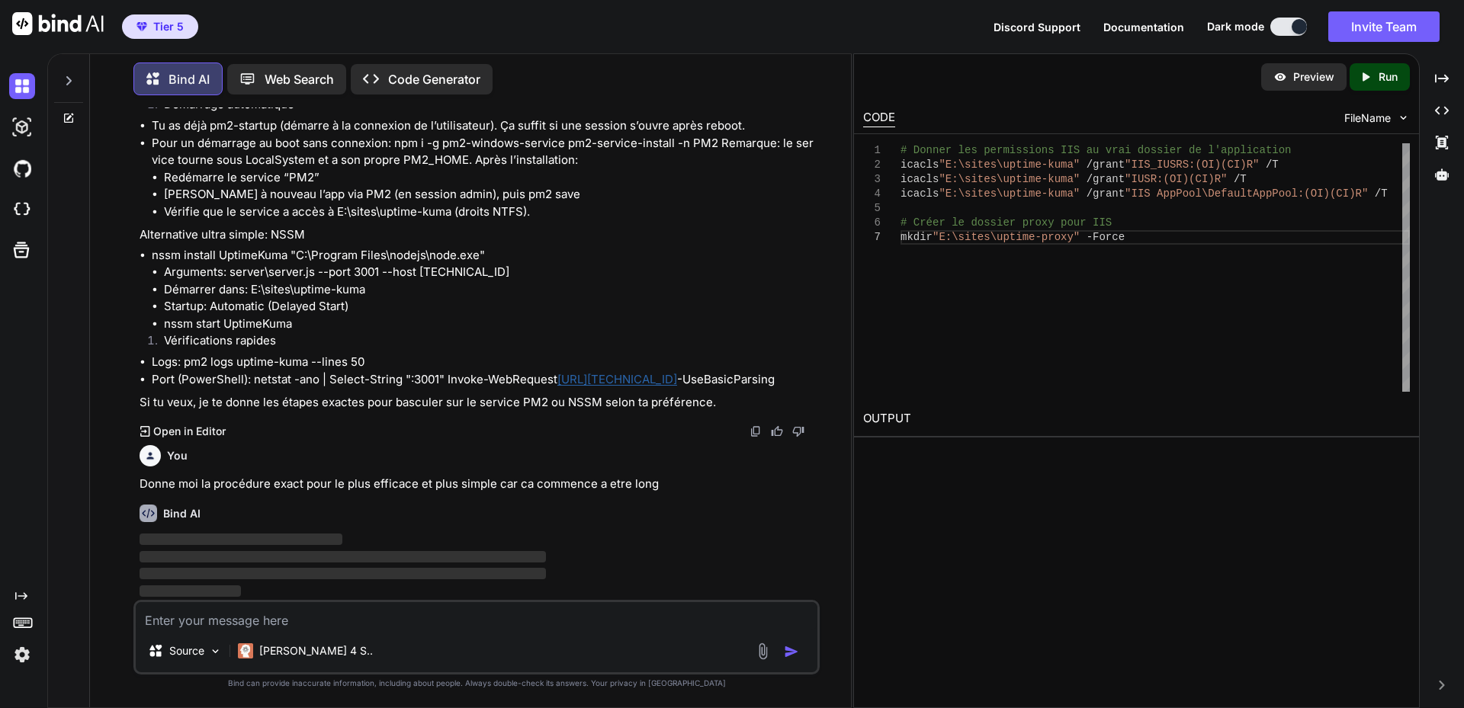
scroll to position [19347, 0]
click at [301, 651] on p "[PERSON_NAME] 4 S.." at bounding box center [316, 651] width 114 height 15
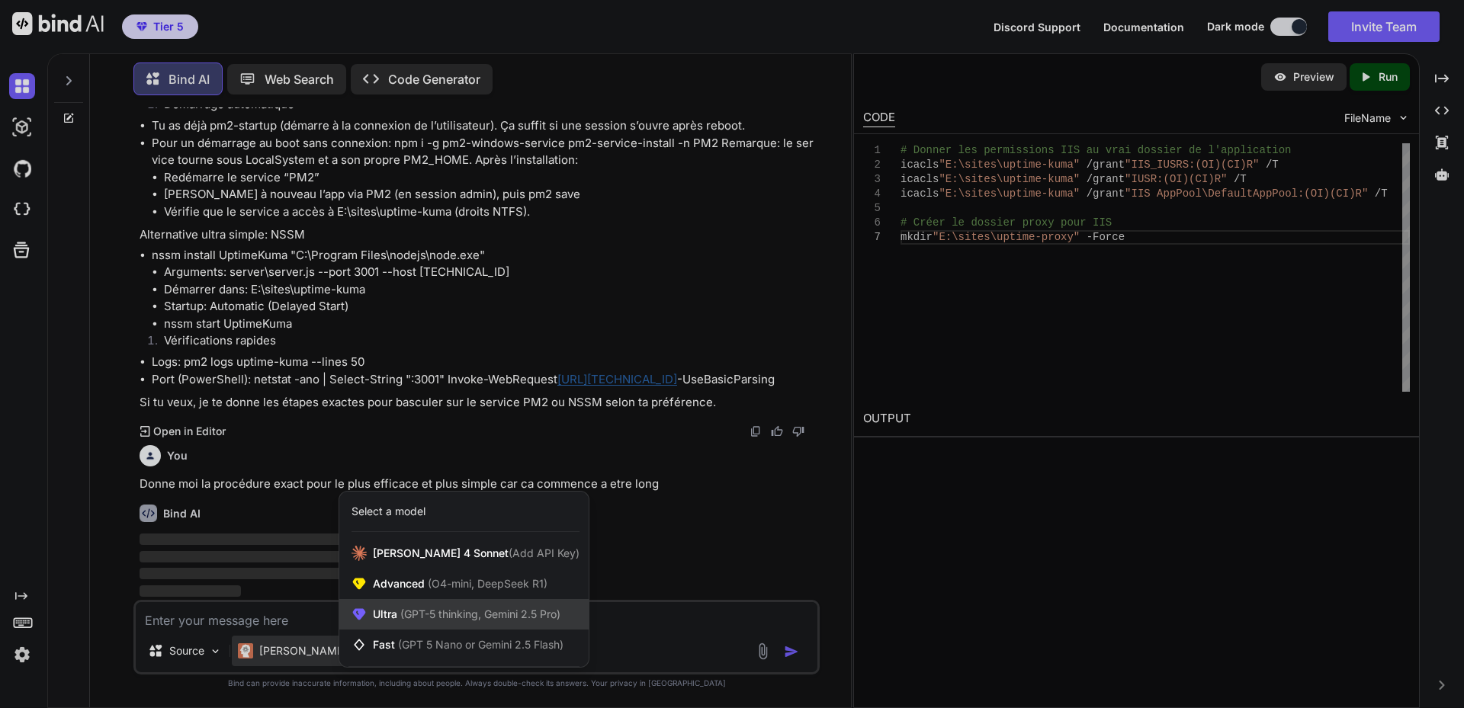
click at [427, 611] on span "(GPT-5 thinking, Gemini 2.5 Pro)" at bounding box center [478, 614] width 163 height 13
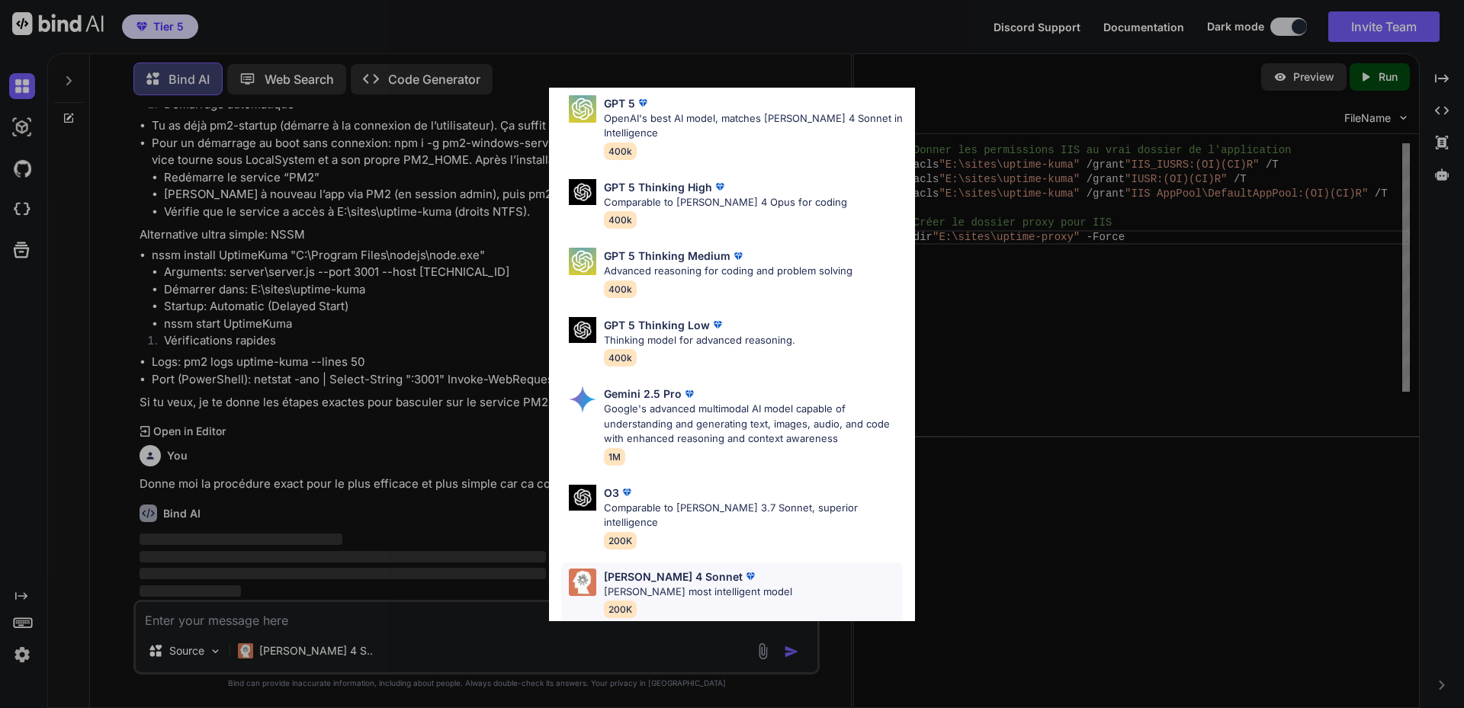
scroll to position [124, 0]
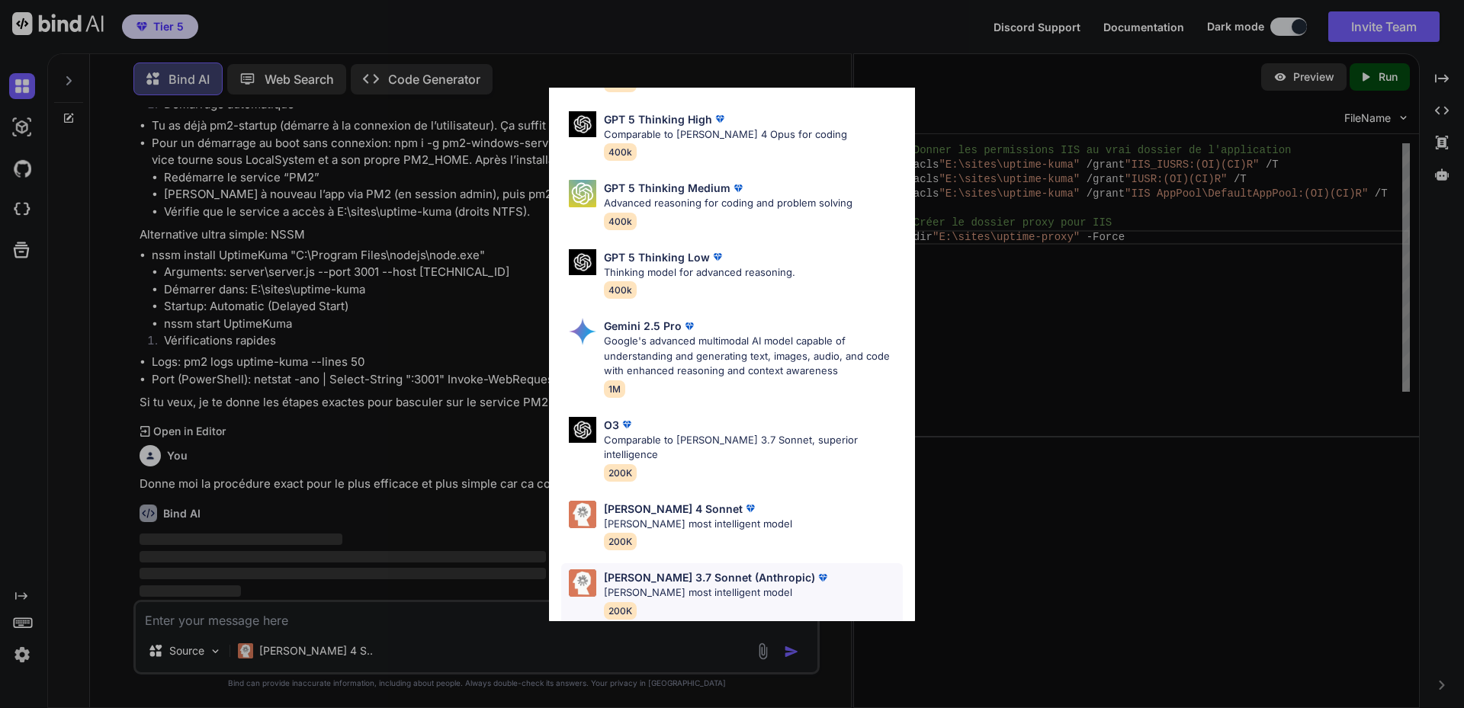
click at [673, 586] on p "[PERSON_NAME] most intelligent model" at bounding box center [717, 593] width 226 height 15
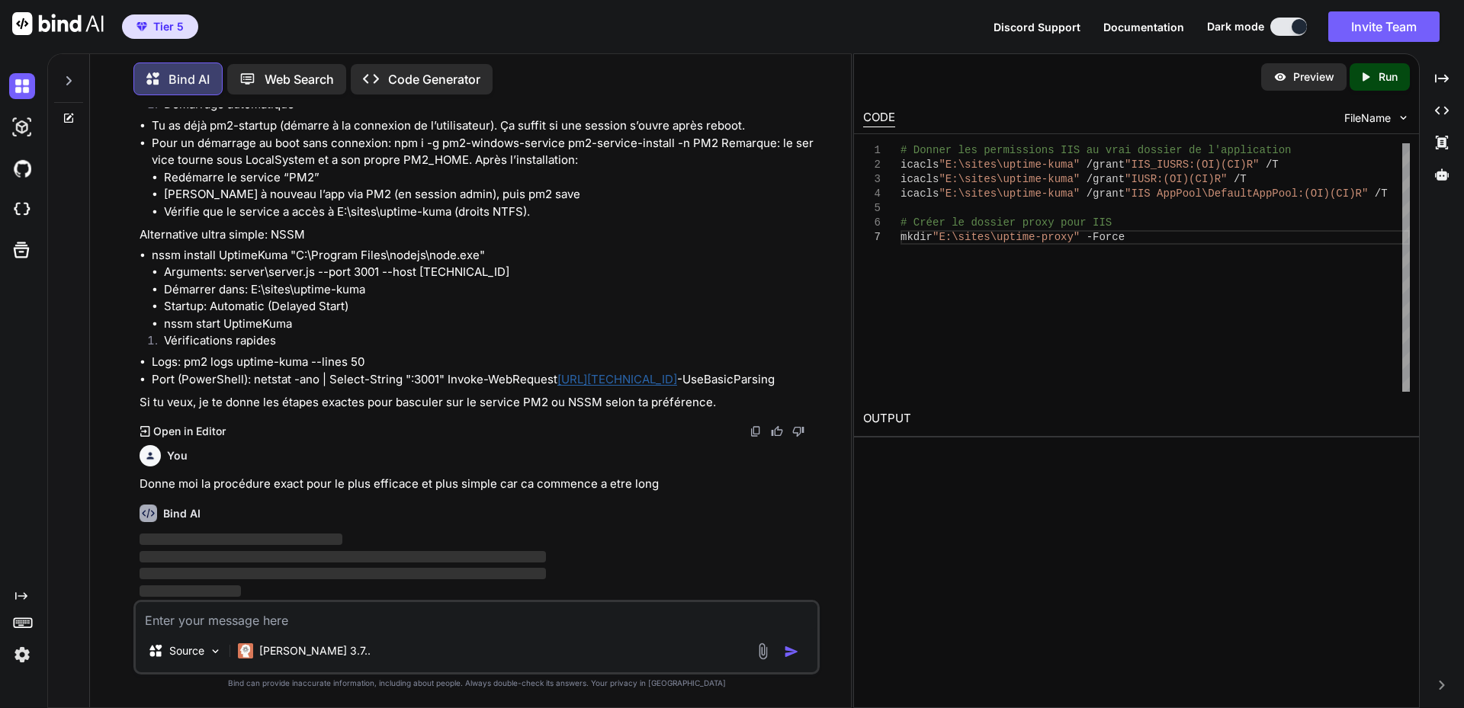
click at [298, 618] on textarea at bounding box center [477, 615] width 682 height 27
click at [297, 618] on textarea at bounding box center [477, 615] width 682 height 27
click at [326, 627] on textarea "Je souhaiterai que tu me cré un service ca sera plus efficace et plus facile a …" at bounding box center [477, 615] width 682 height 27
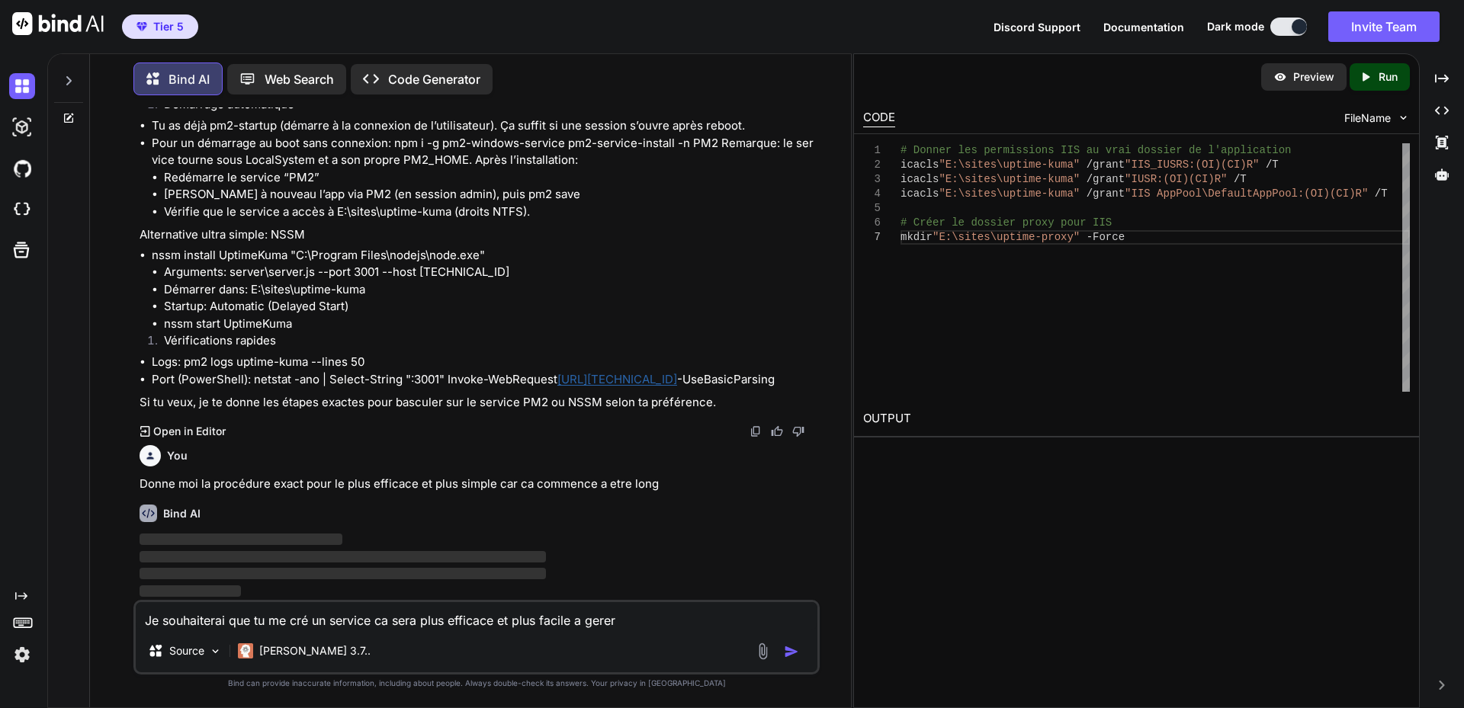
click at [654, 624] on textarea "Je souhaiterai que tu me cré un service ca sera plus efficace et plus facile a …" at bounding box center [477, 615] width 682 height 27
type textarea "Je souhaiterai que tu me cré un service ca sera plus efficace et plus facile a …"
click at [795, 653] on img "button" at bounding box center [791, 651] width 15 height 15
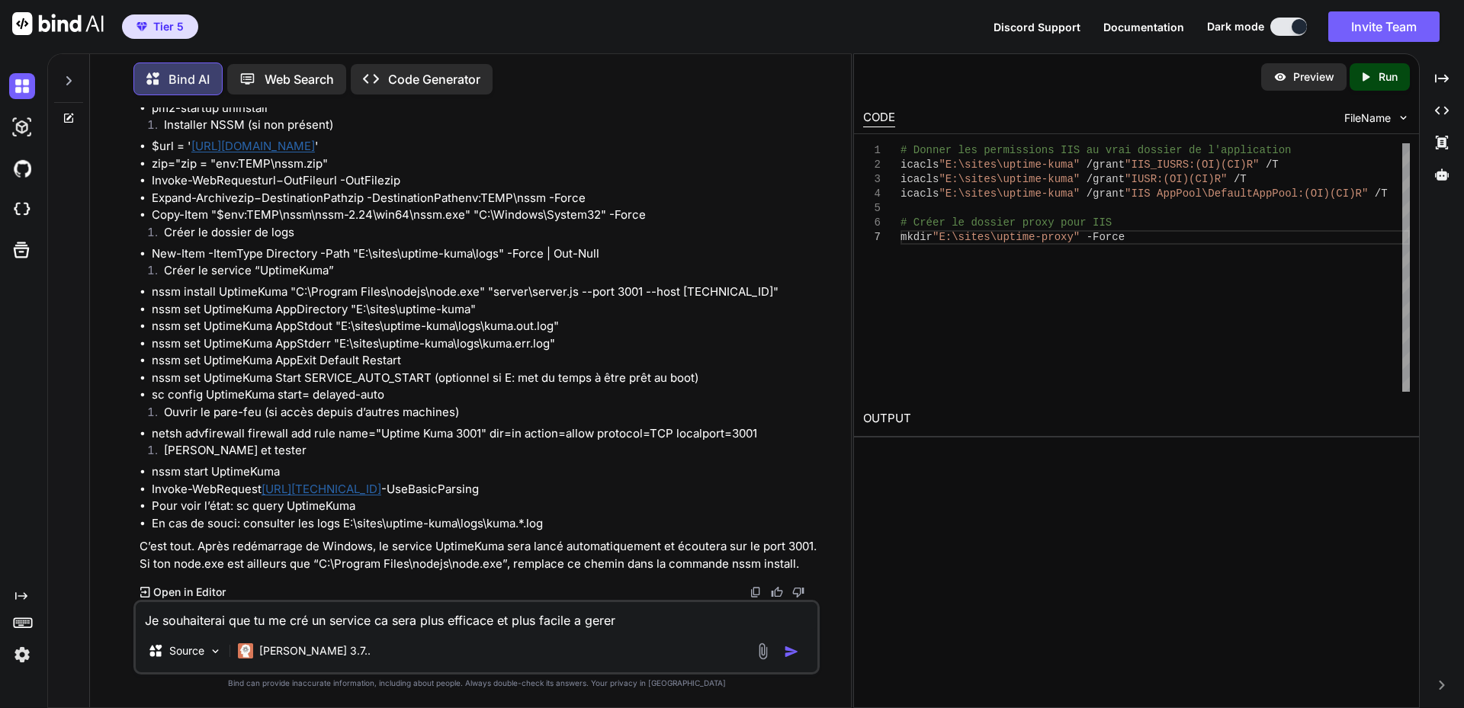
scroll to position [19889, 0]
click at [630, 619] on textarea "Je souhaiterai que tu me cré un service ca sera plus efficace et plus facile a …" at bounding box center [477, 615] width 682 height 27
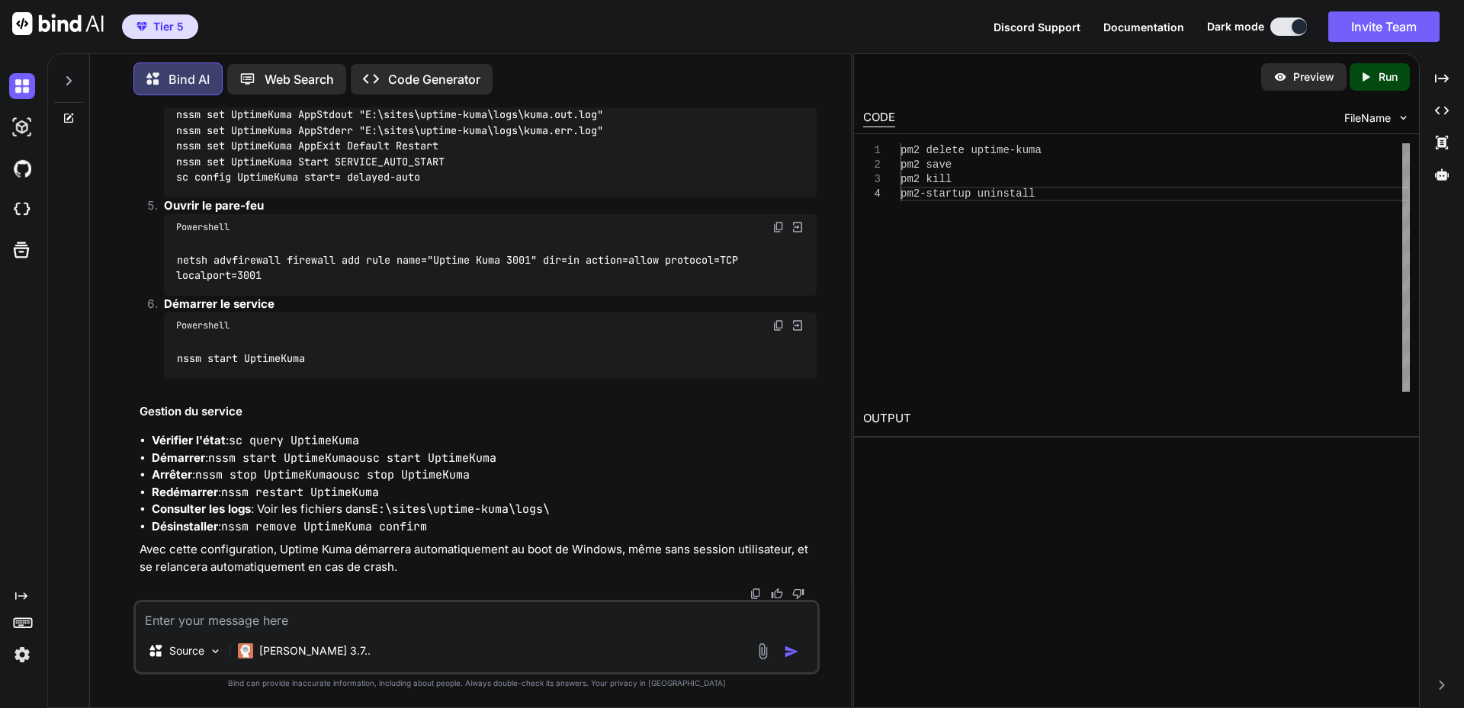
scroll to position [20507, 0]
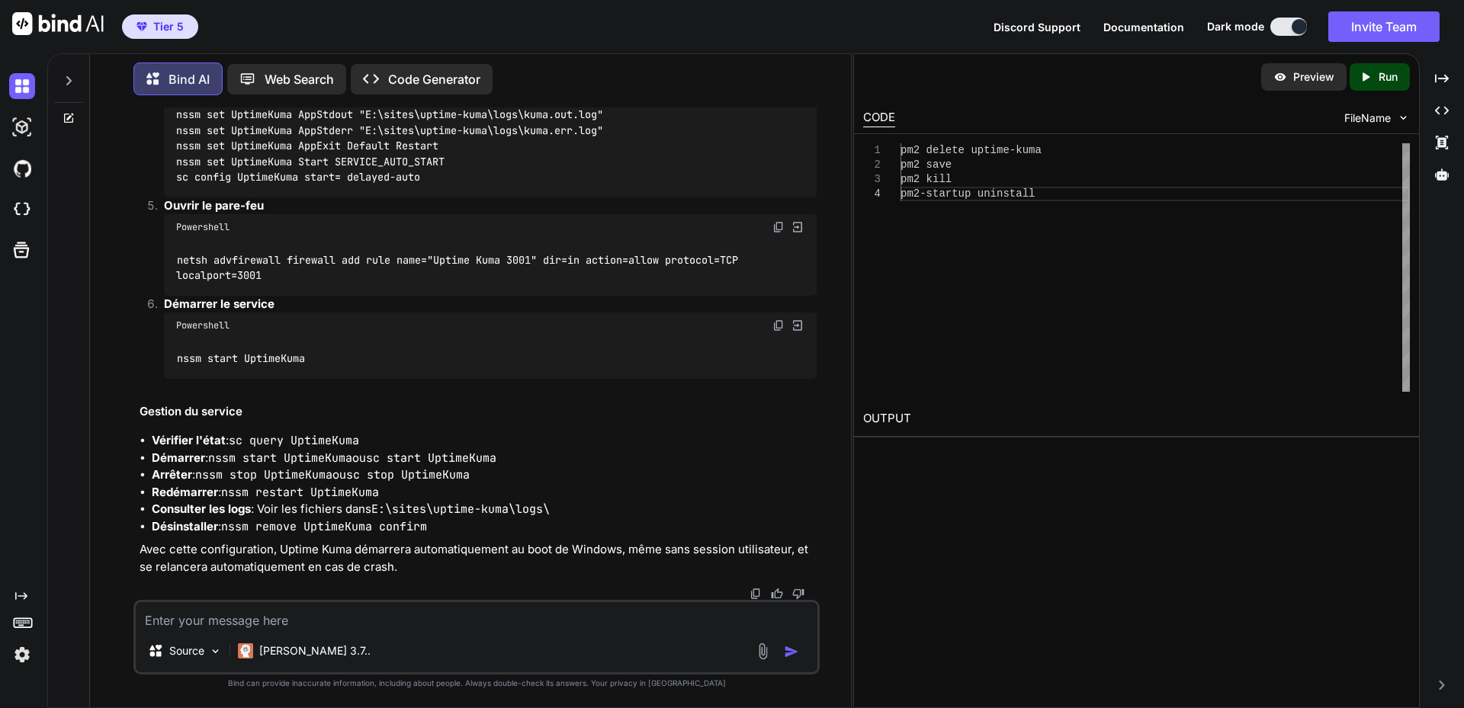
scroll to position [20812, 0]
click at [779, 42] on img at bounding box center [778, 36] width 12 height 12
click at [284, 608] on textarea at bounding box center [477, 615] width 682 height 27
paste textarea "LO I:\dolor\sitame-cons> ad2 elitse doeius-temp [IN1] Utlabore etdolo magnaaLiq…"
type textarea "LO I:\dolor\sitame-cons> ad2 elitse doeius-temp [IN1] Utlabore etdolo magnaaLiq…"
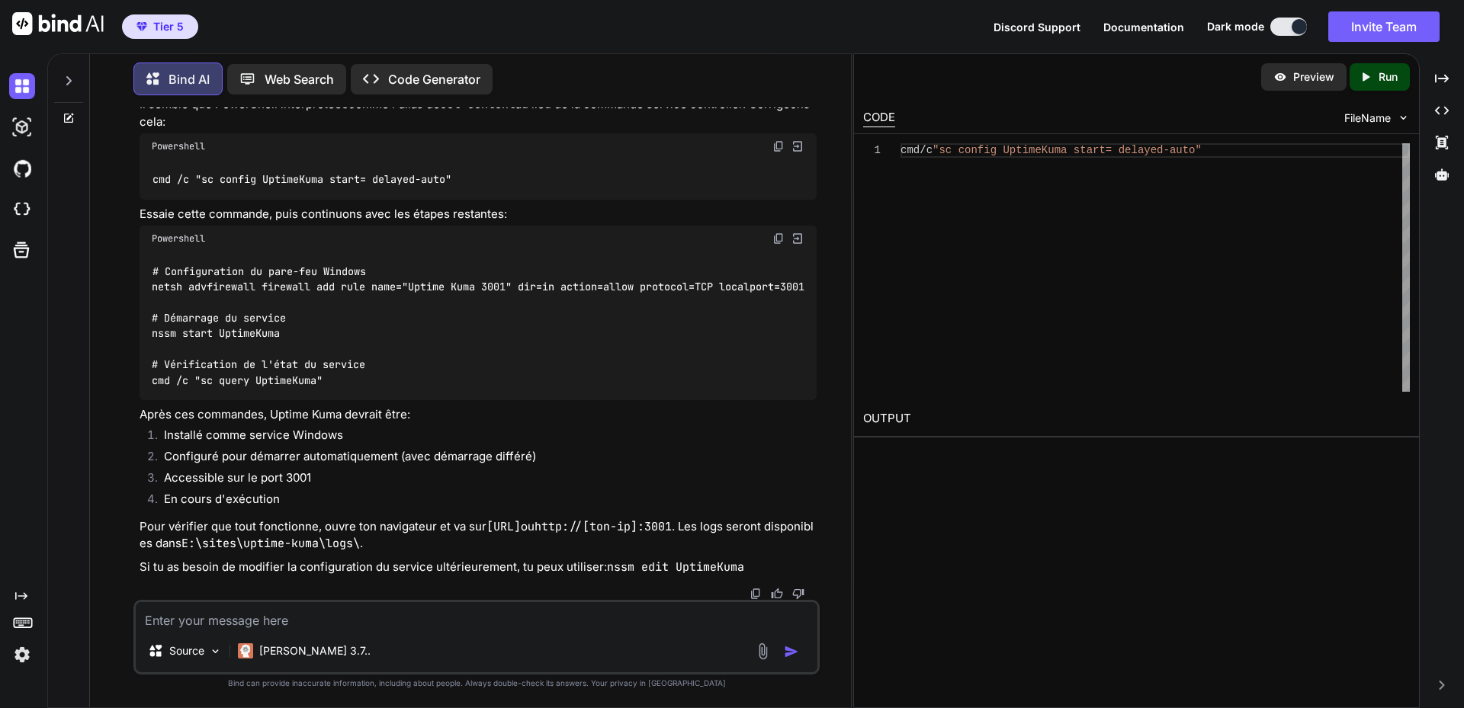
scroll to position [21788, 0]
click at [782, 152] on img at bounding box center [778, 146] width 12 height 12
click at [778, 245] on img at bounding box center [778, 239] width 12 height 12
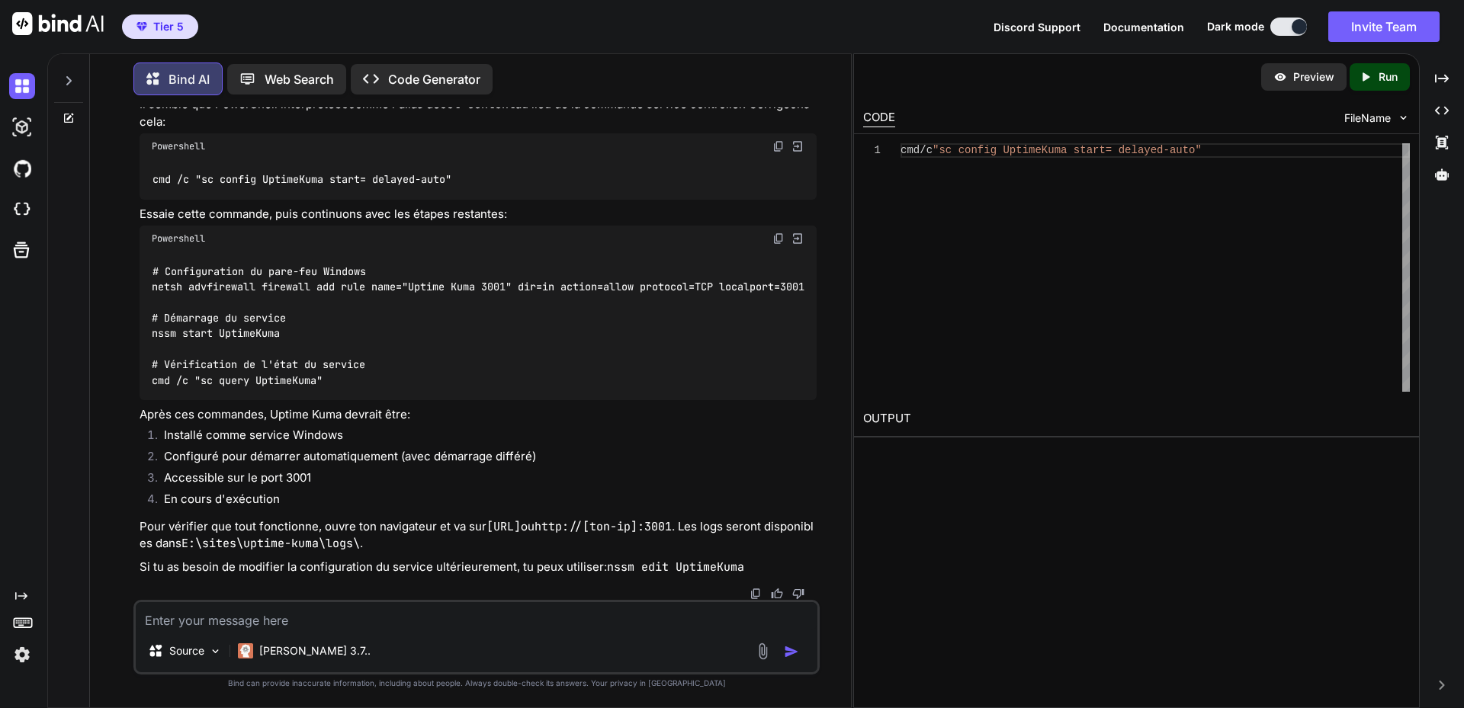
click at [240, 611] on textarea at bounding box center [477, 615] width 682 height 27
paste textarea "PS E:\sites\uptime-kuma> cmd /c "sc config UptimeKuma start= delayed-auto" [SC]…"
type textarea "PS E:\sites\uptime-kuma> cmd /c "sc config UptimeKuma start= delayed-auto" [SC]…"
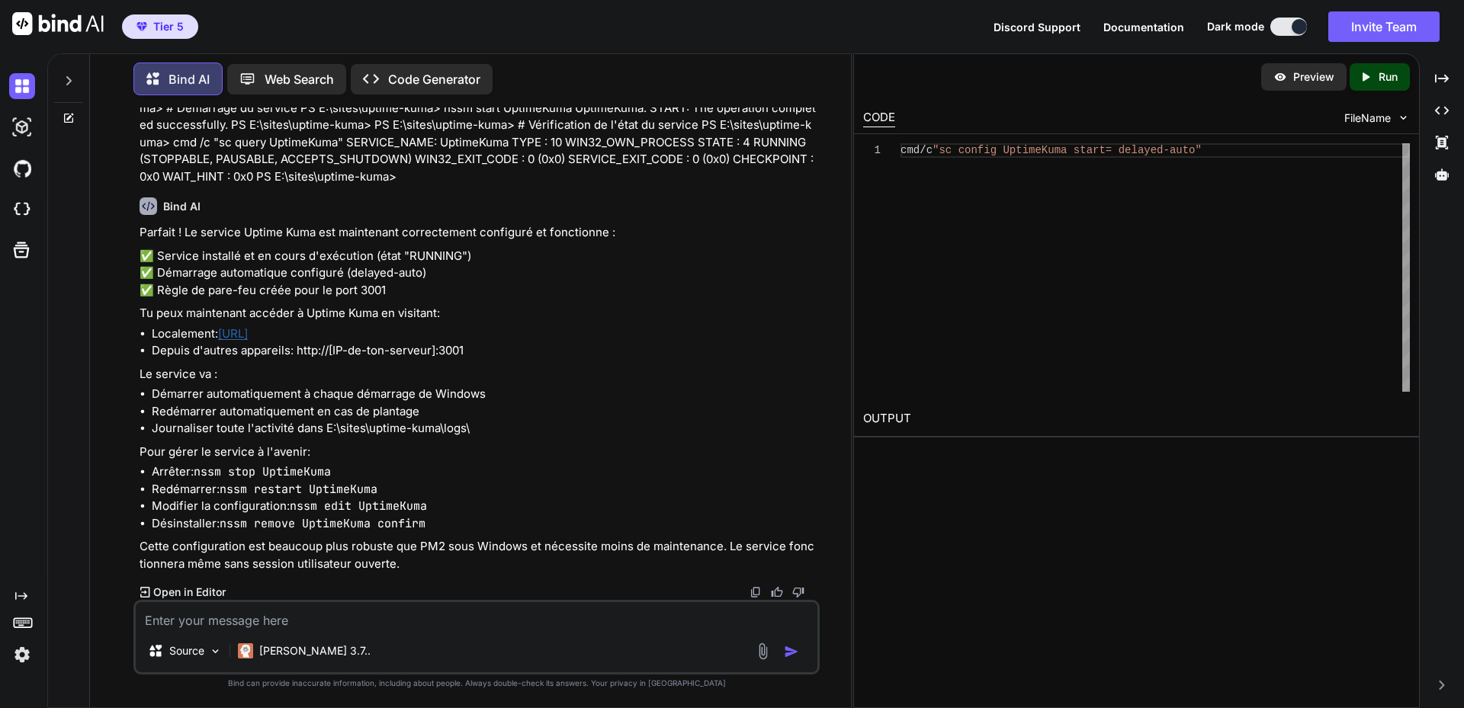
scroll to position [22675, 0]
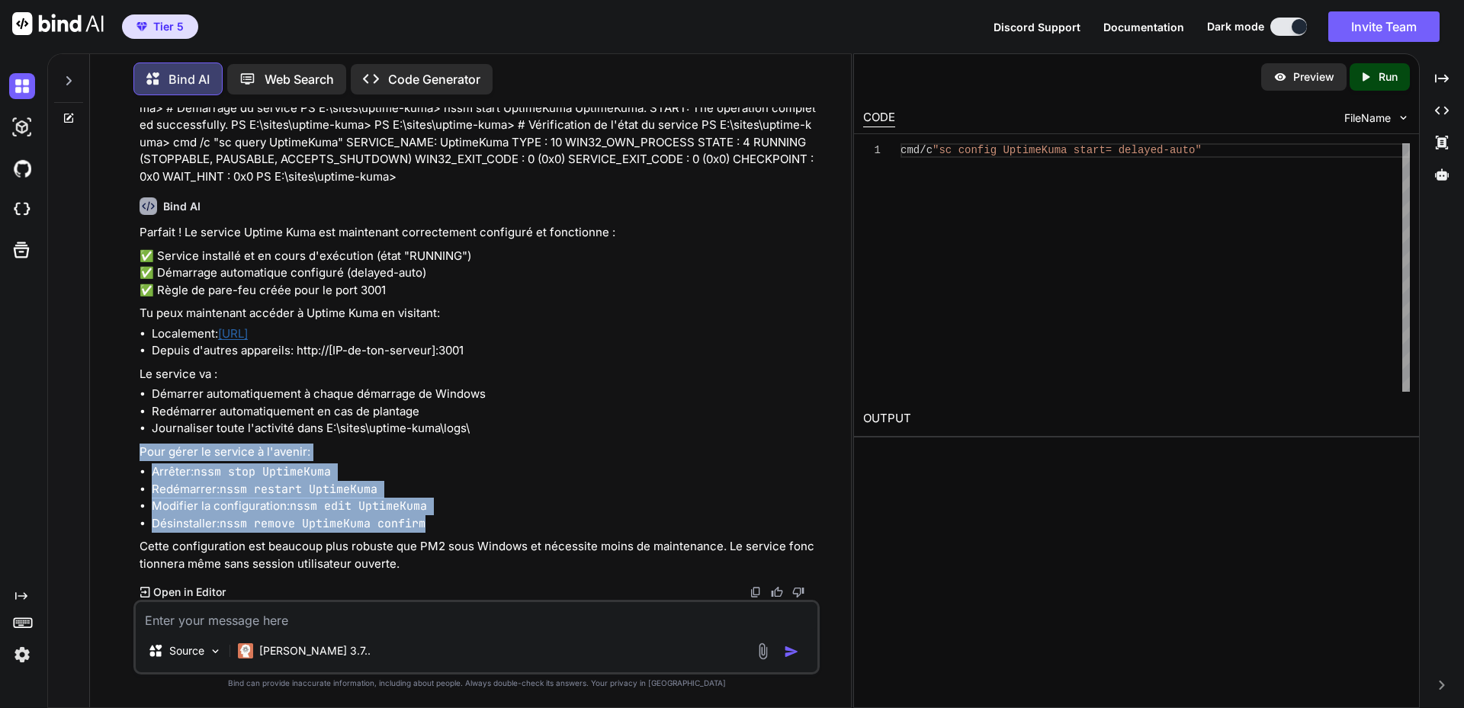
drag, startPoint x: 433, startPoint y: 523, endPoint x: 133, endPoint y: 457, distance: 307.6
click at [133, 457] on div "You Quelle base de données souhaitez-vous utiliser ? MariaDB/MySQL SQLite Comme…" at bounding box center [476, 408] width 686 height 600
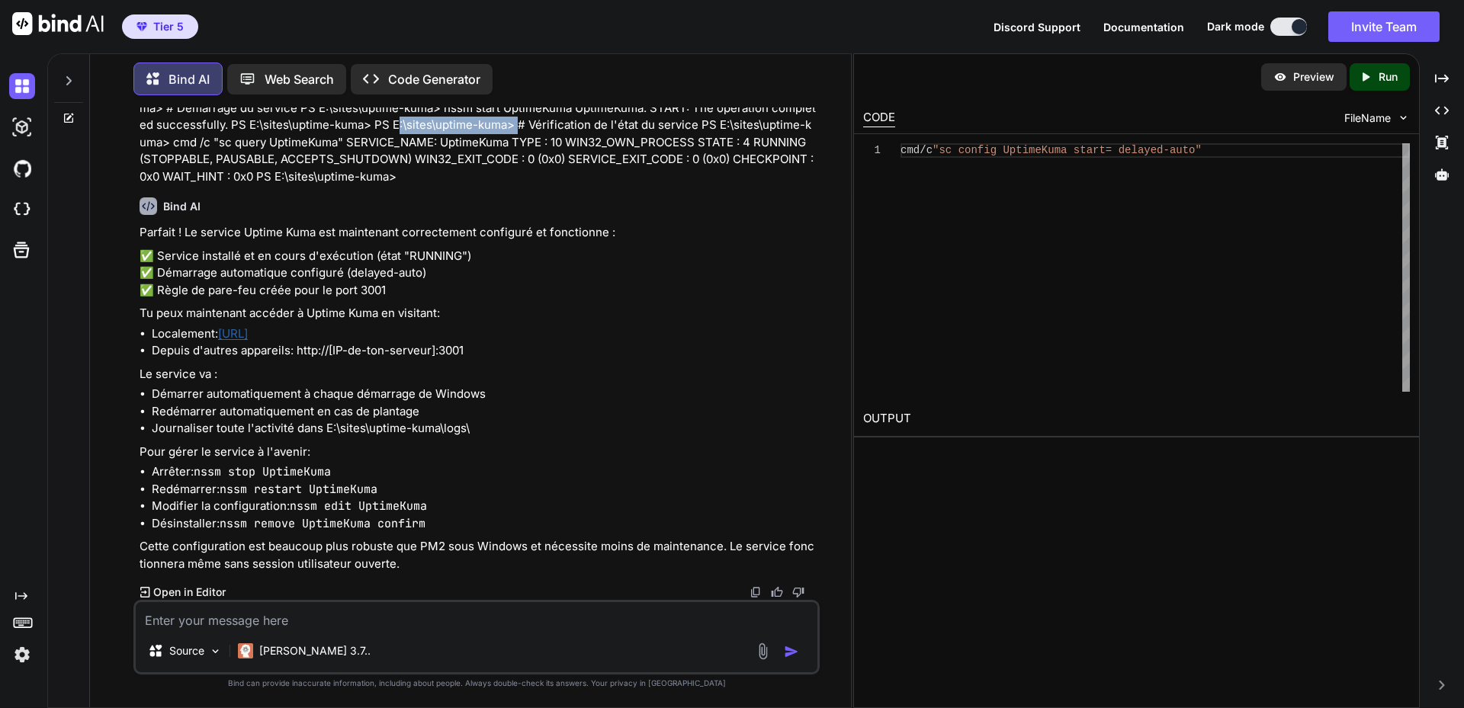
drag, startPoint x: 392, startPoint y: 352, endPoint x: 514, endPoint y: 354, distance: 122.0
click at [514, 185] on p "PS E:\sites\uptime-kuma> cmd /c "sc config UptimeKuma start= delayed-auto" [SC]…" at bounding box center [478, 116] width 677 height 137
click at [579, 185] on p "PS E:\sites\uptime-kuma> cmd /c "sc config UptimeKuma start= delayed-auto" [SC]…" at bounding box center [478, 116] width 677 height 137
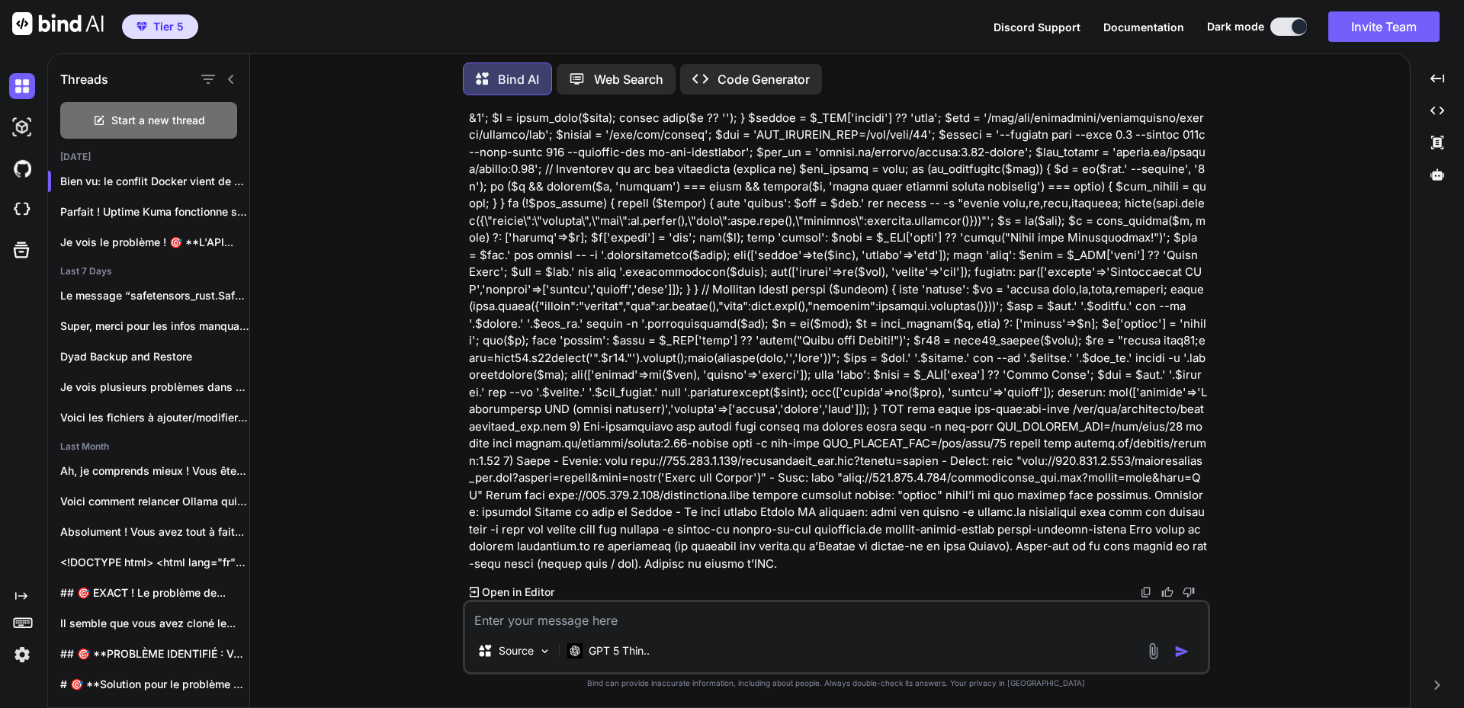
scroll to position [31442, 0]
